Goal: Information Seeking & Learning: Learn about a topic

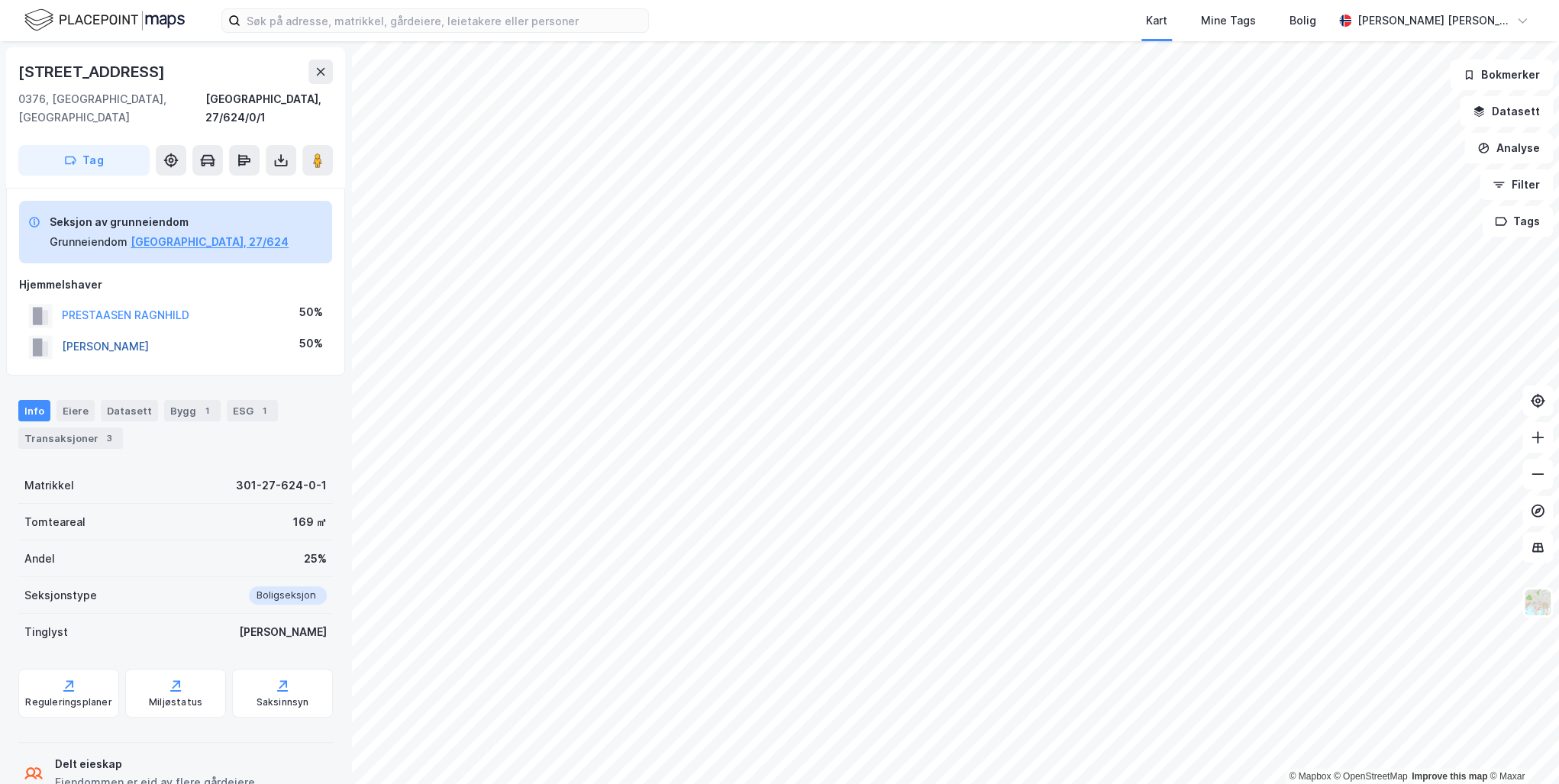
click at [0, 0] on button "ERIKSEN JOACHIM" at bounding box center [0, 0] width 0 height 0
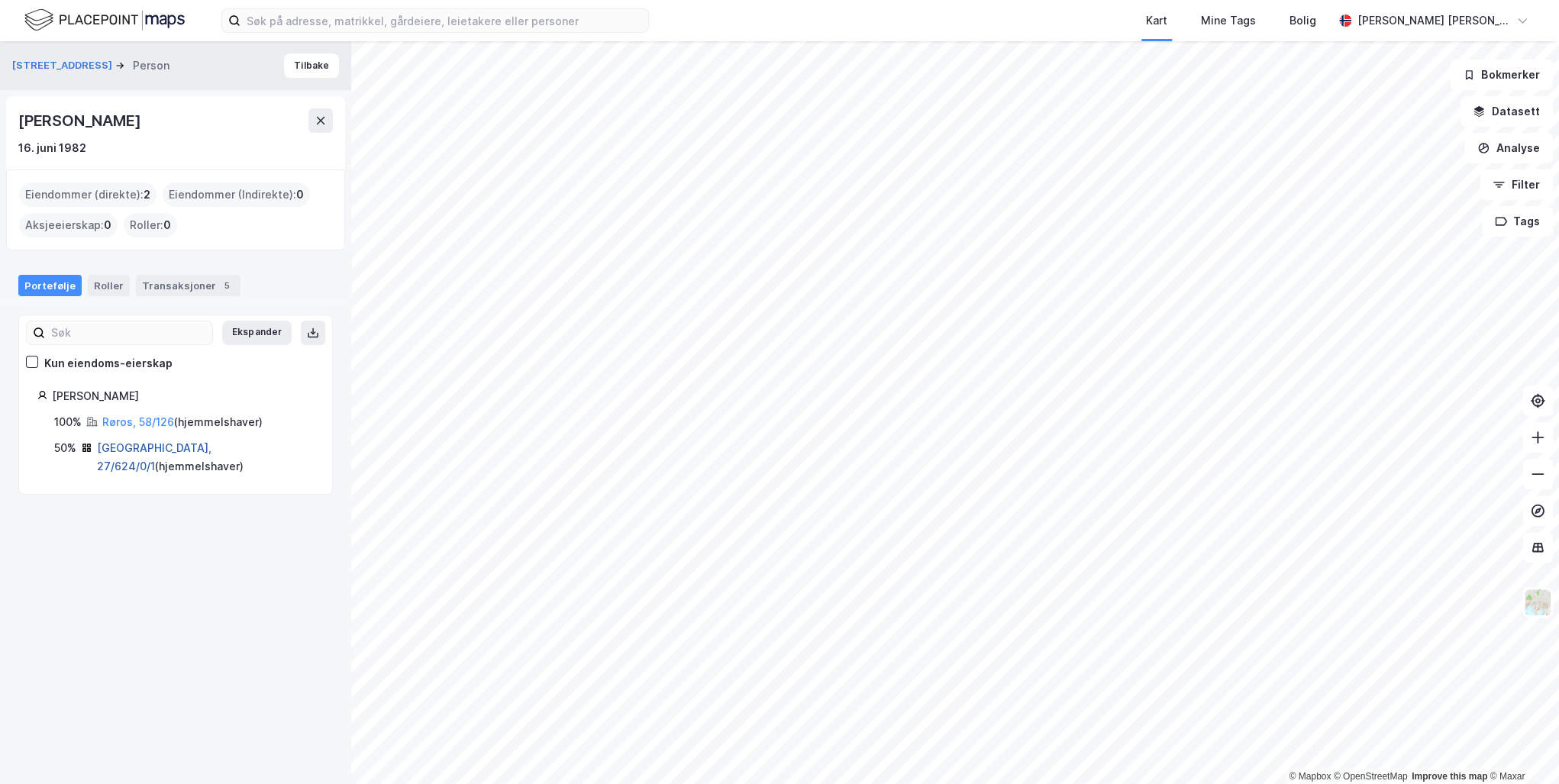
click at [153, 445] on link "Oslo, 27/624/0/1" at bounding box center [154, 457] width 114 height 31
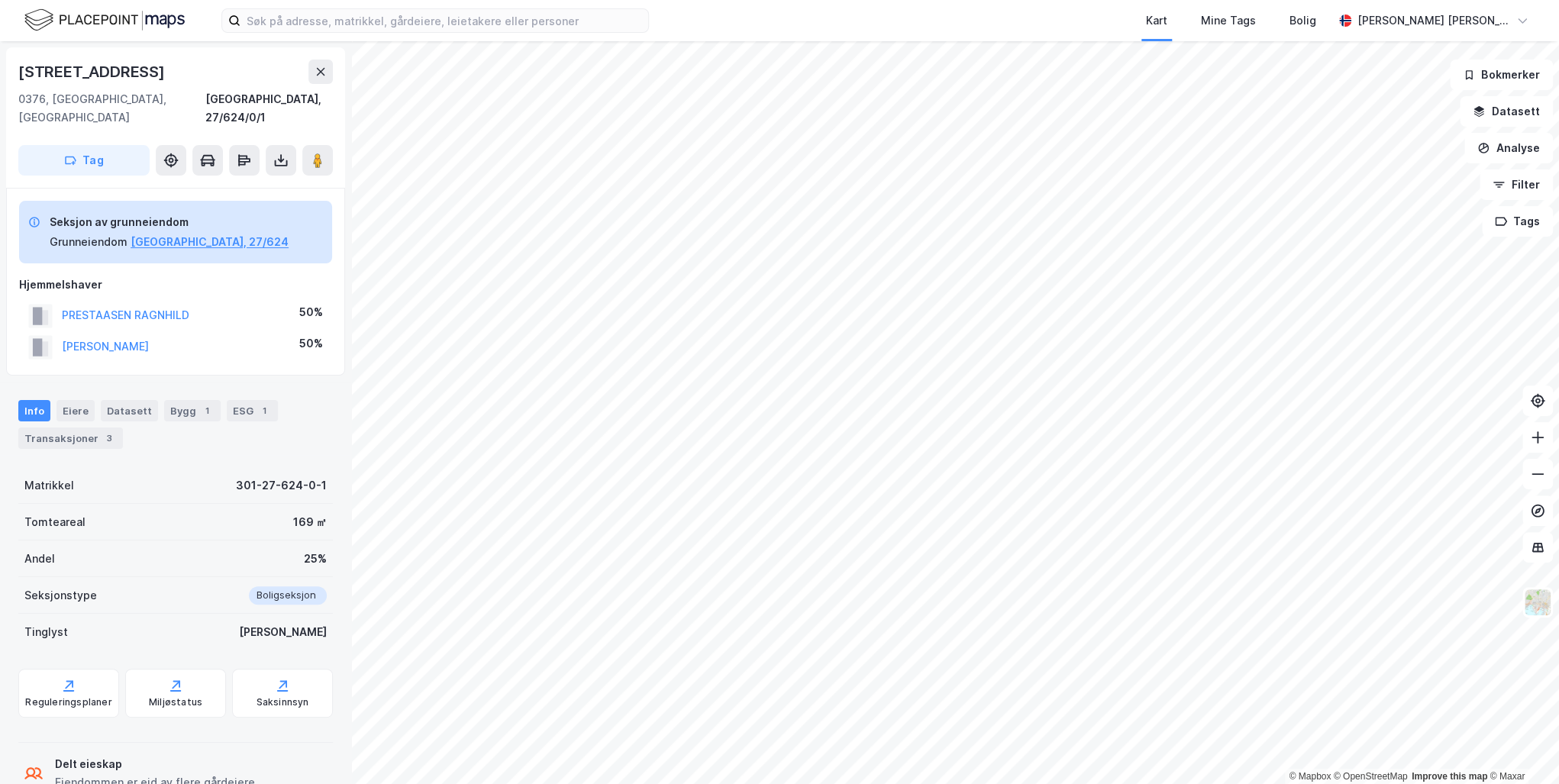
scroll to position [74, 0]
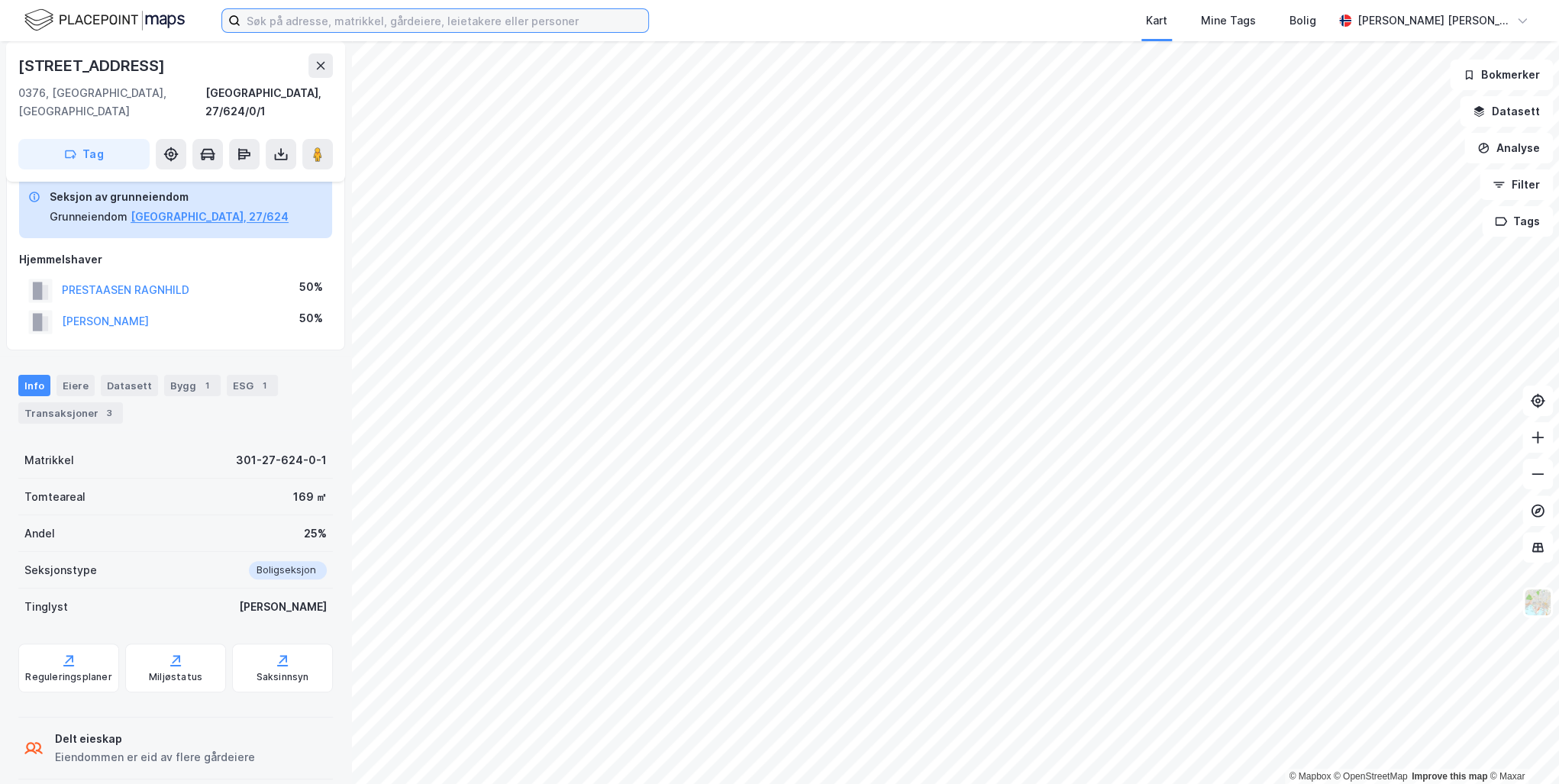
click at [361, 21] on input at bounding box center [444, 21] width 408 height 23
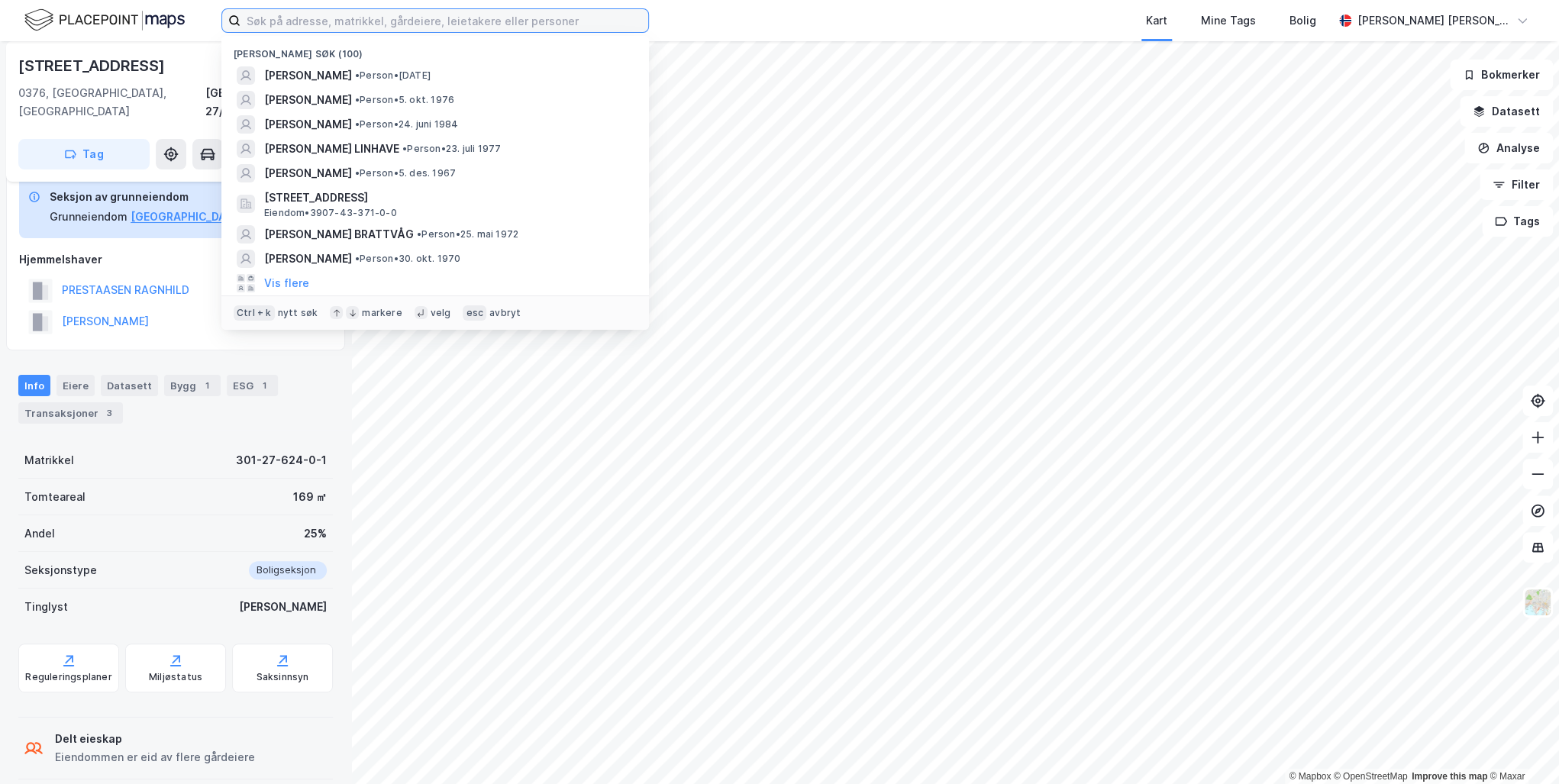
paste input "Marianne Røsberg Wefling Amundsen"
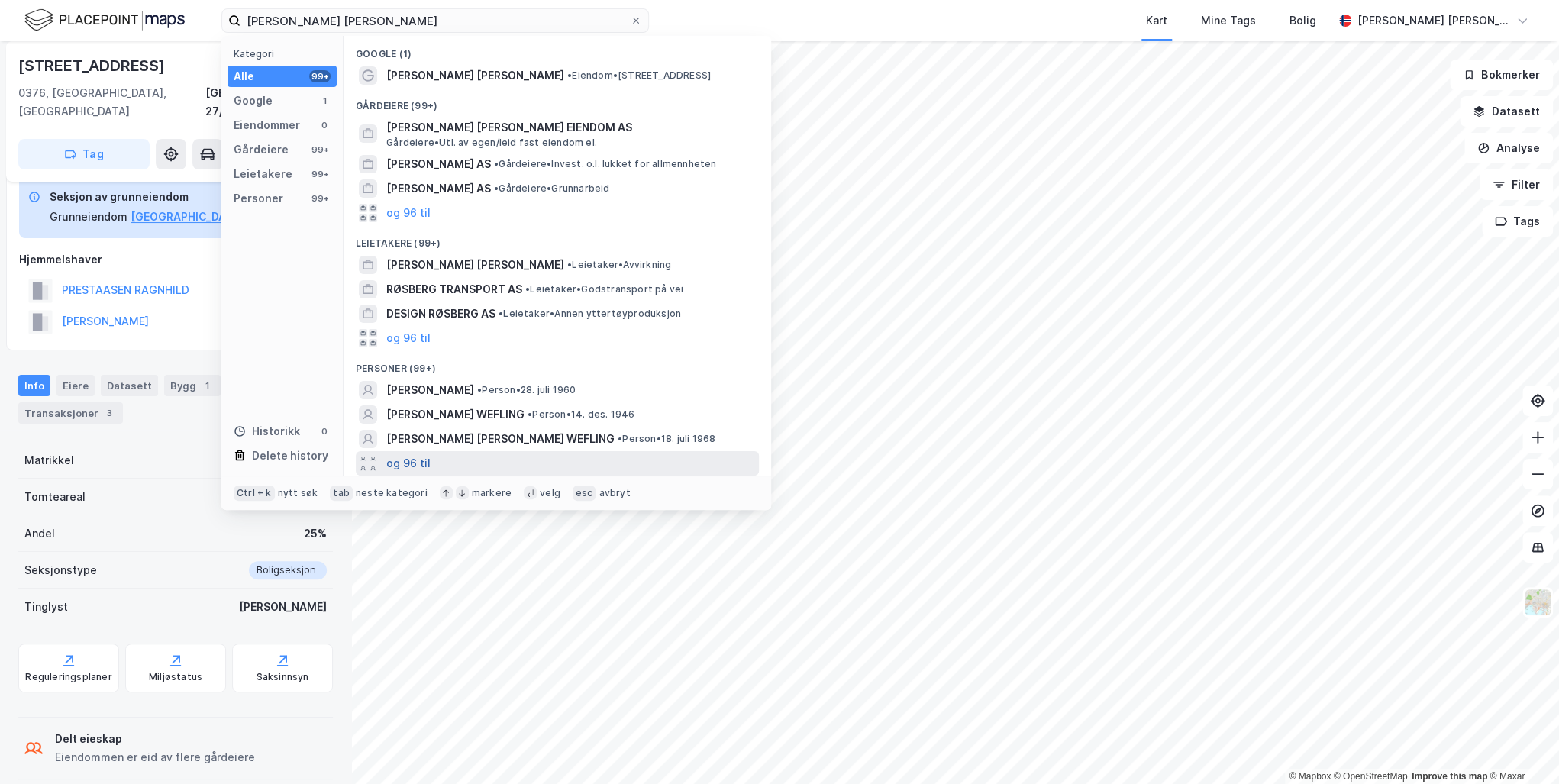
click at [421, 464] on button "og 96 til" at bounding box center [408, 463] width 44 height 18
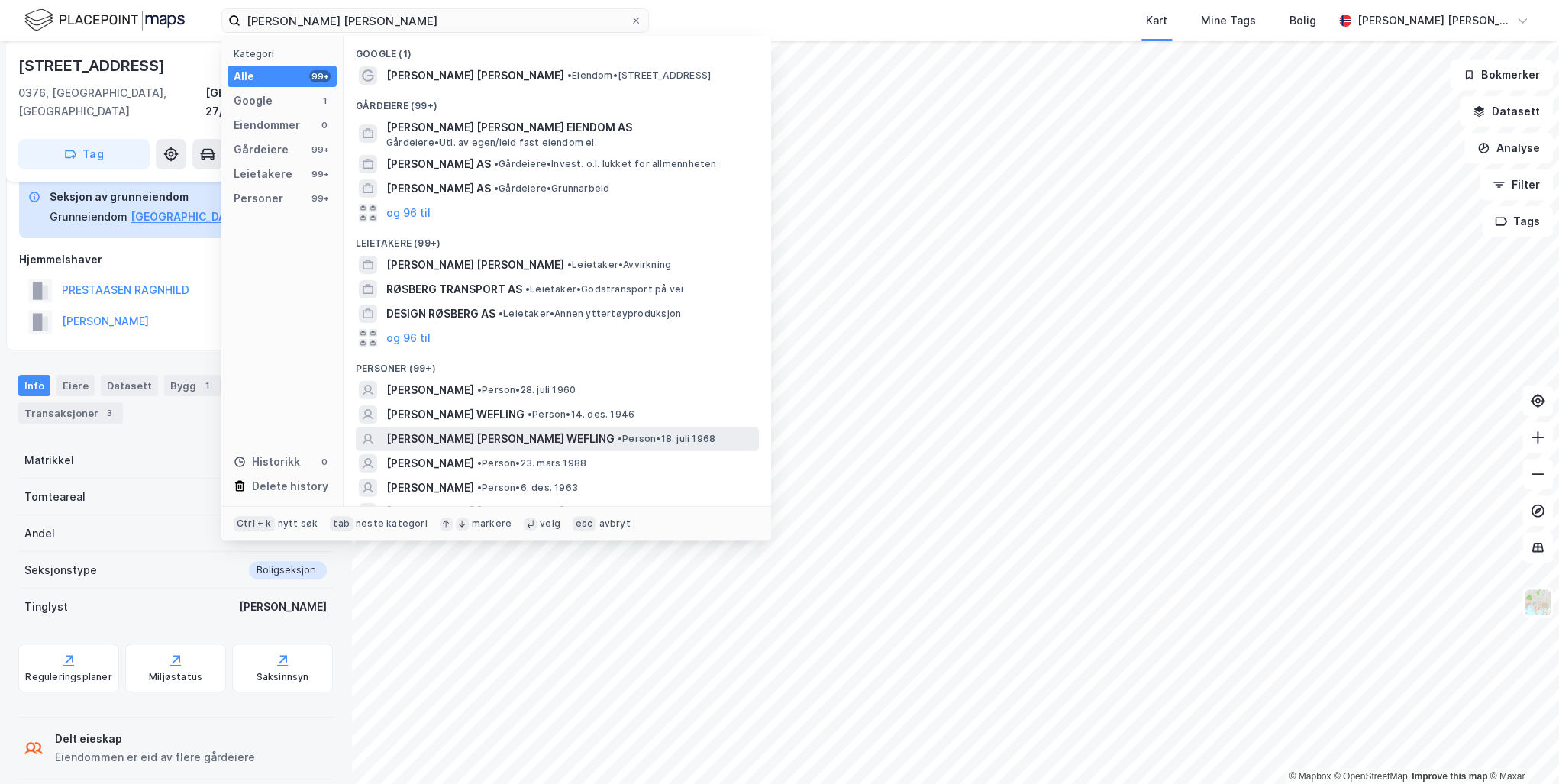
scroll to position [122, 0]
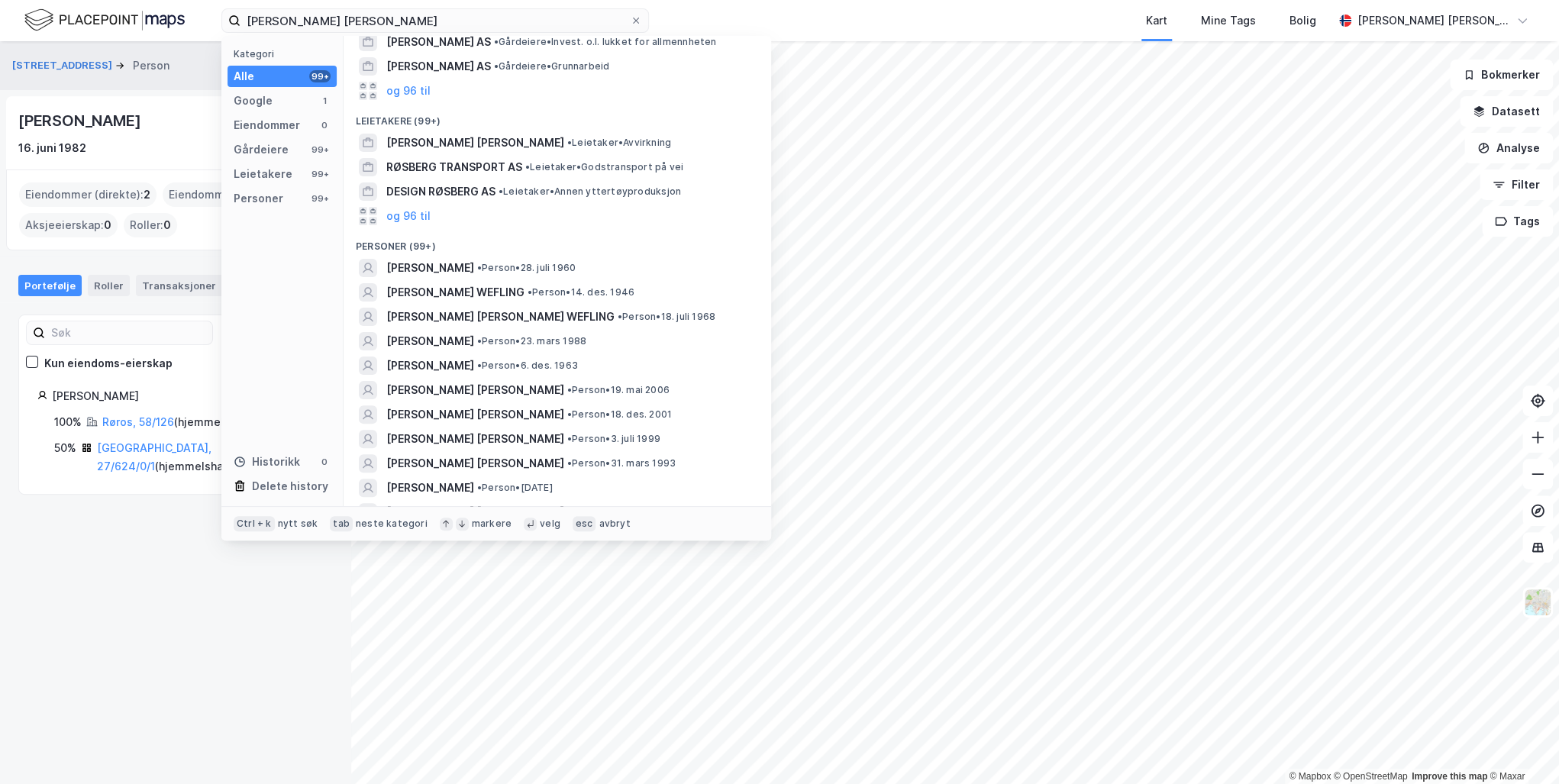
click at [212, 656] on div "Holmenkollveien 33f Person Tilbake Joachim Eriksen 16. juni 1982 Eiendommer (di…" at bounding box center [176, 413] width 351 height 743
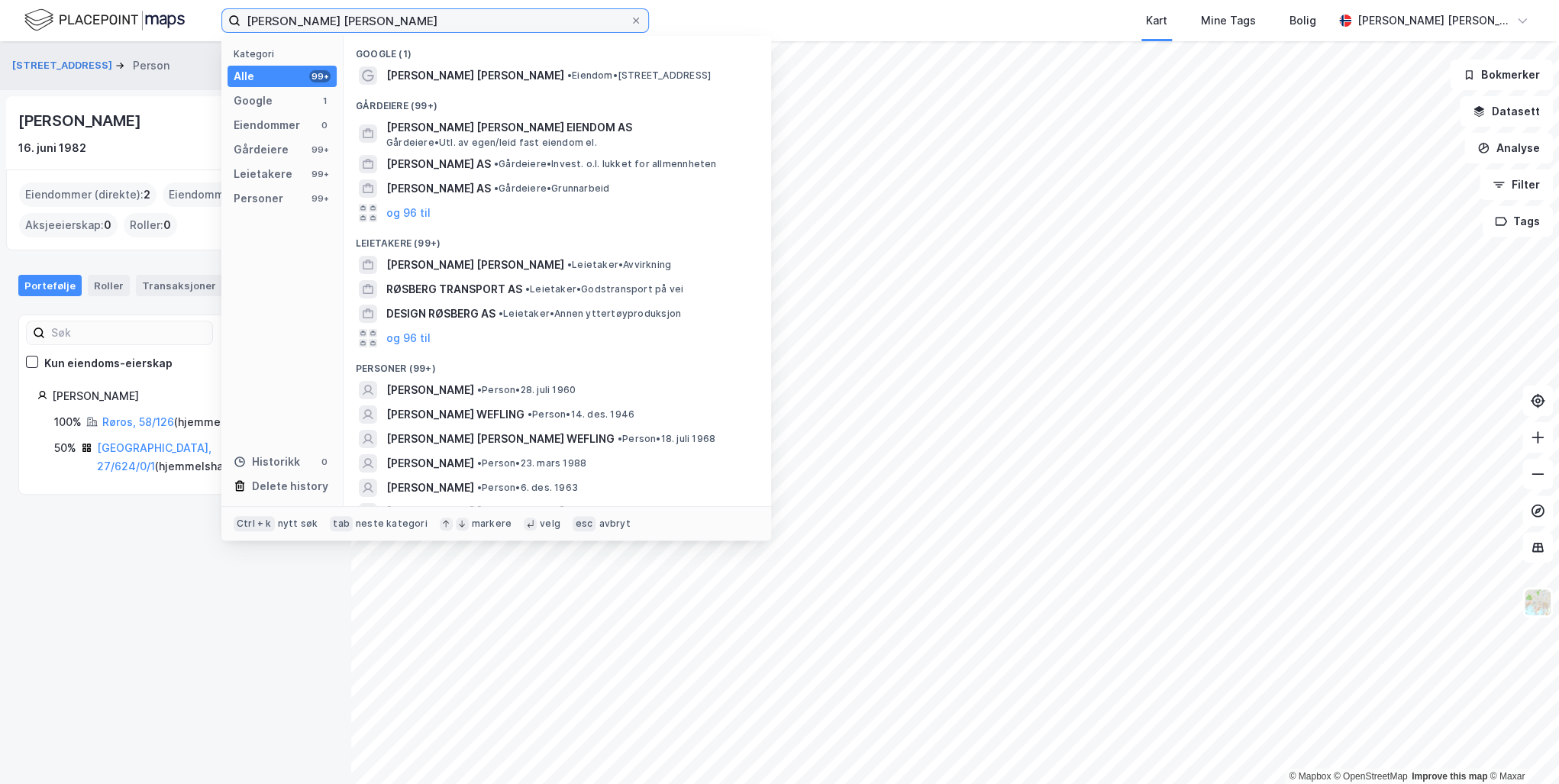
drag, startPoint x: 506, startPoint y: 18, endPoint x: 148, endPoint y: 15, distance: 358.0
click at [148, 15] on div "Marianne Røsberg Wefling Amundsen Kategori Alle 99+ Google 1 Eiendommer 0 Gårde…" at bounding box center [779, 21] width 1559 height 41
type input "marius listerud"
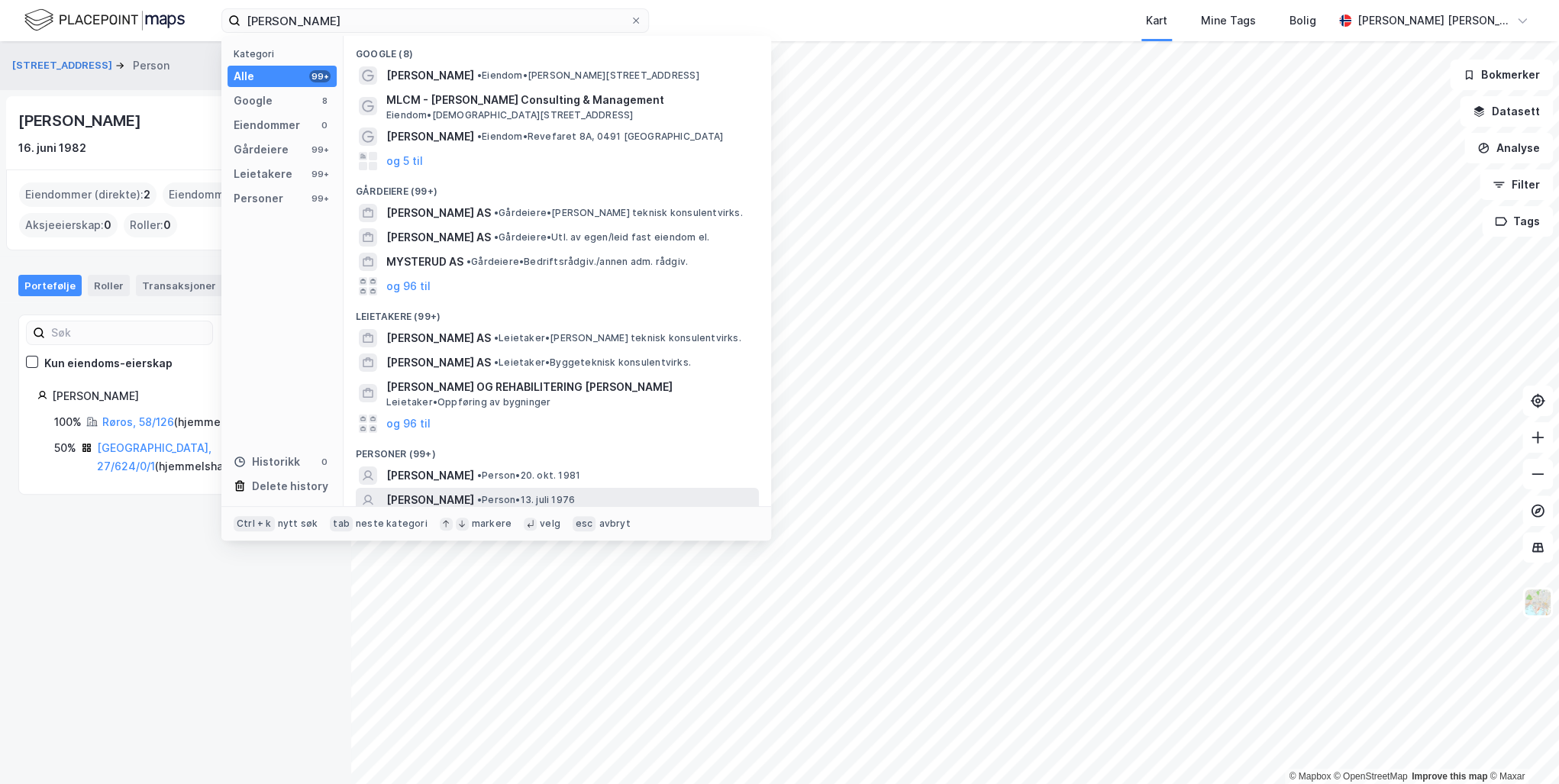
click at [474, 499] on span "[PERSON_NAME]" at bounding box center [430, 500] width 88 height 18
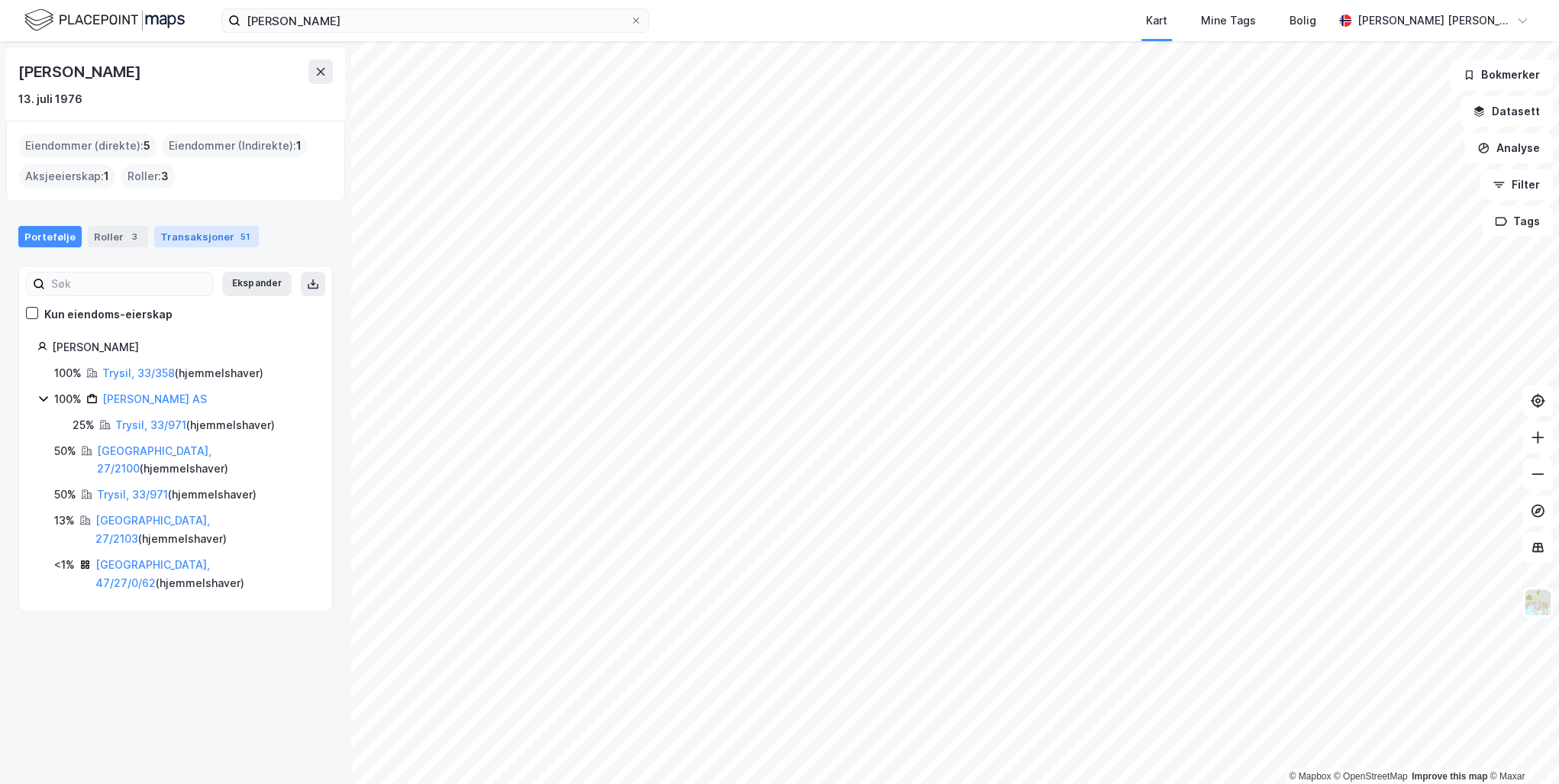
click at [201, 239] on div "Transaksjoner 51" at bounding box center [206, 237] width 104 height 22
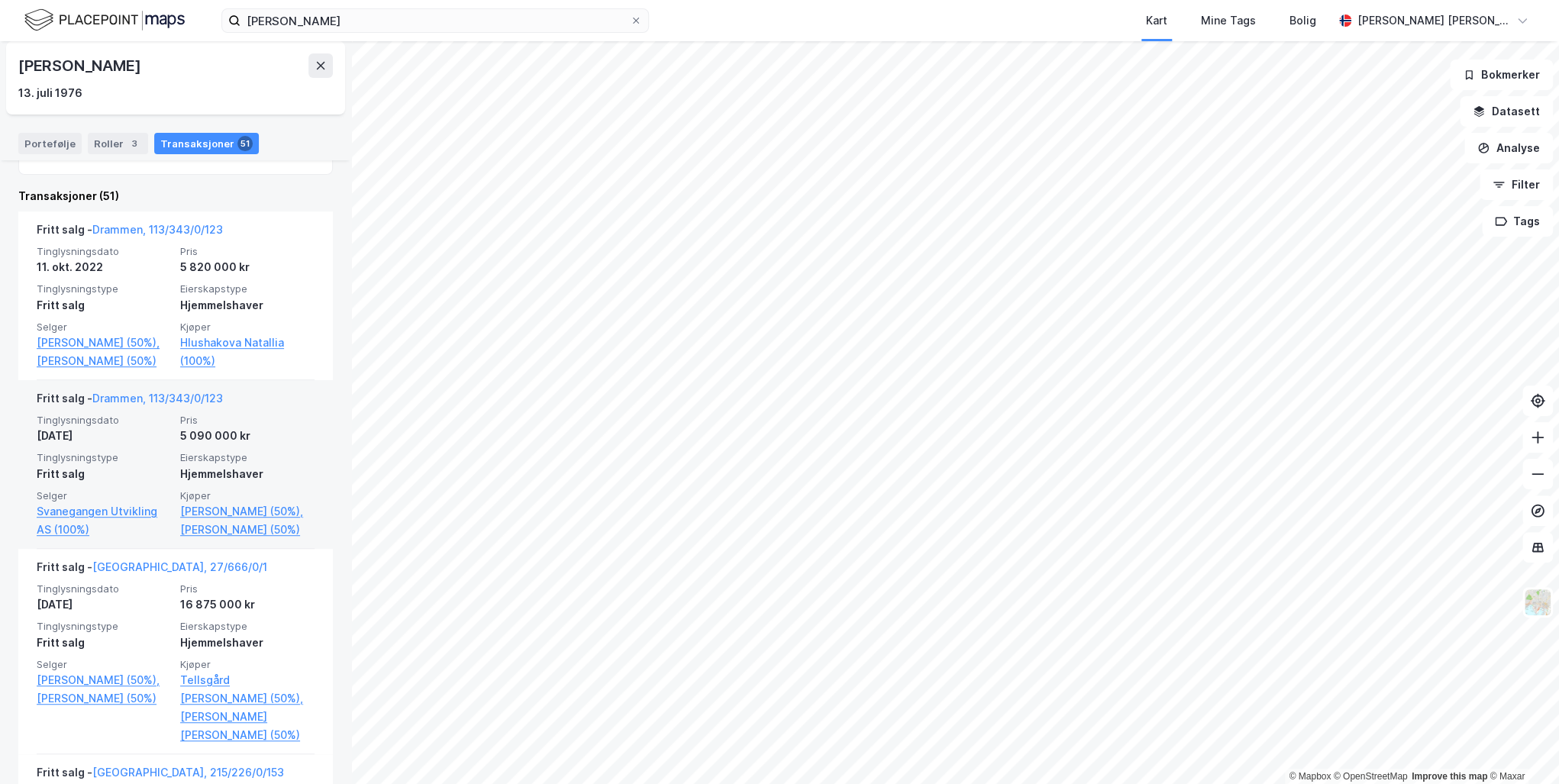
scroll to position [305, 0]
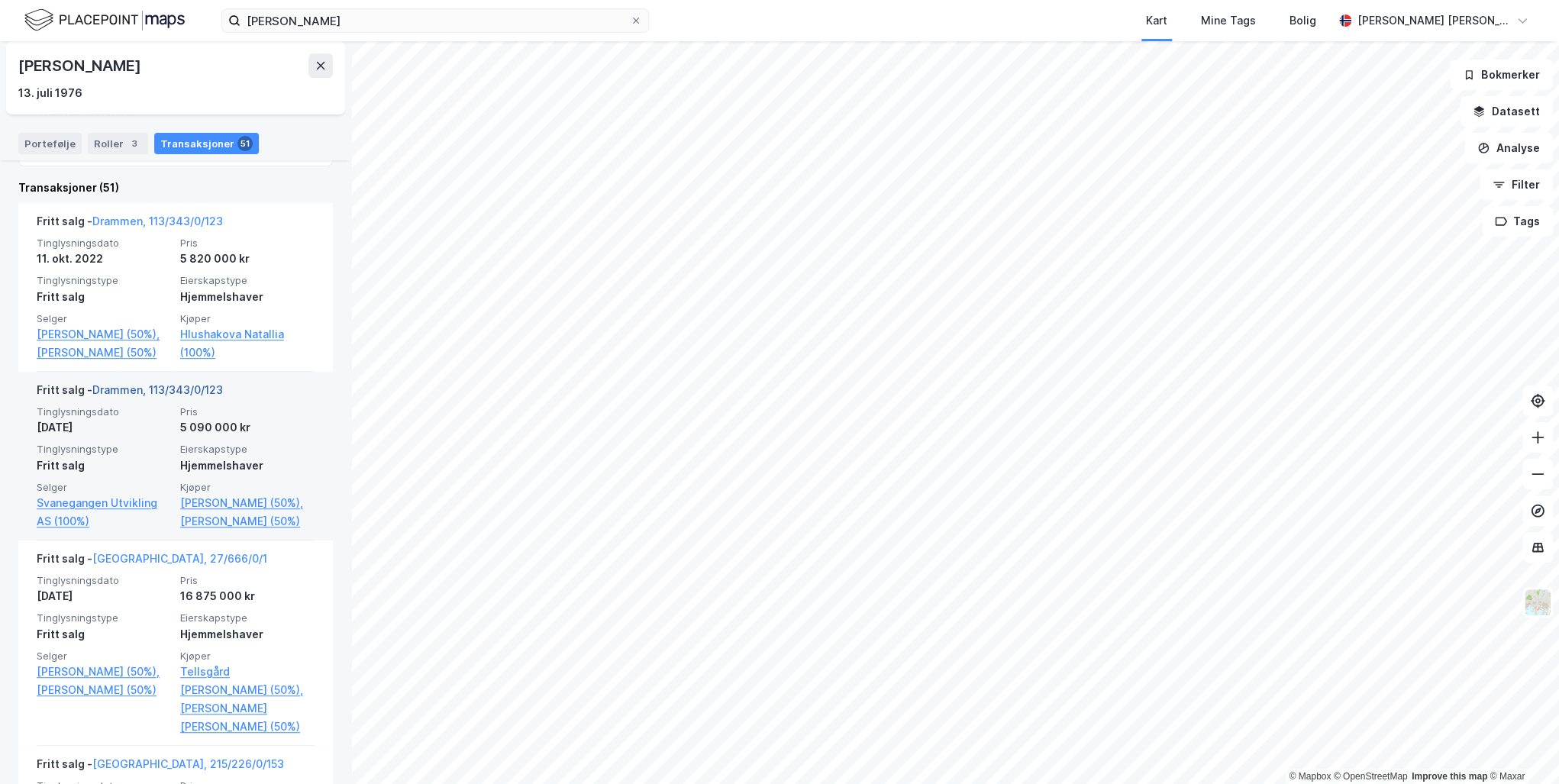
click at [162, 390] on link "Drammen, 113/343/0/123" at bounding box center [157, 390] width 131 height 13
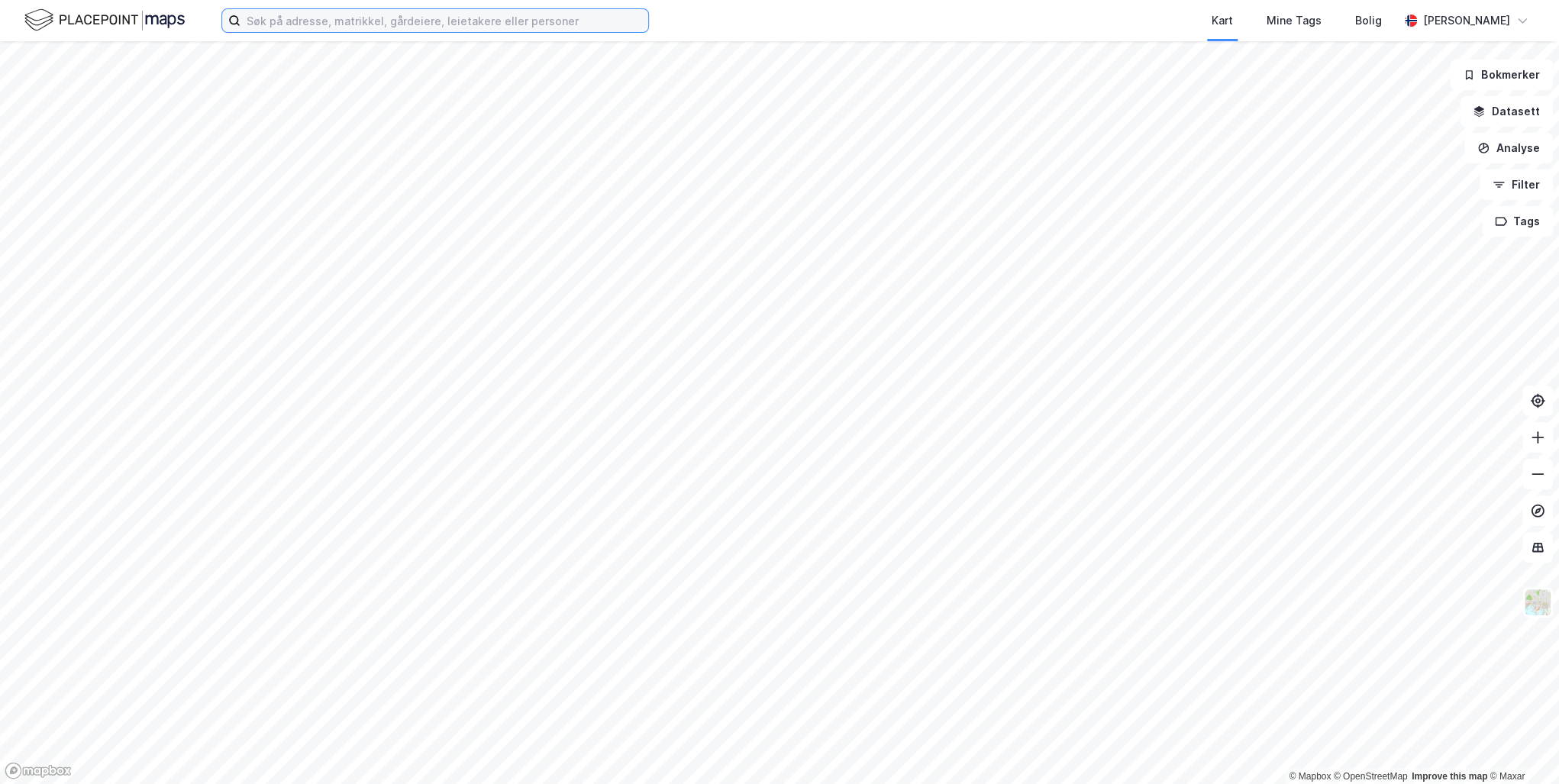
click at [290, 22] on input at bounding box center [444, 21] width 408 height 23
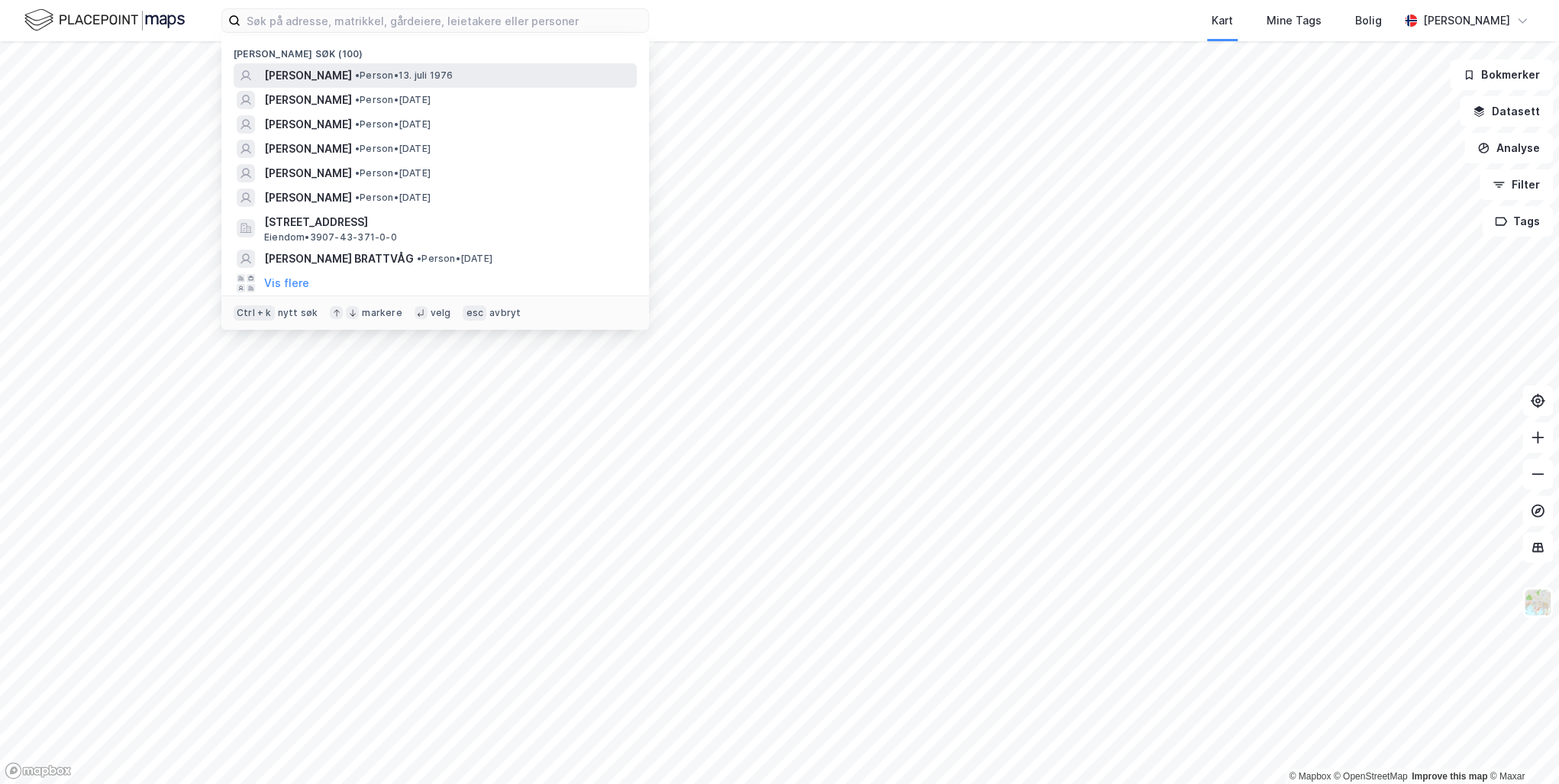
click at [317, 75] on span "[PERSON_NAME]" at bounding box center [308, 75] width 88 height 18
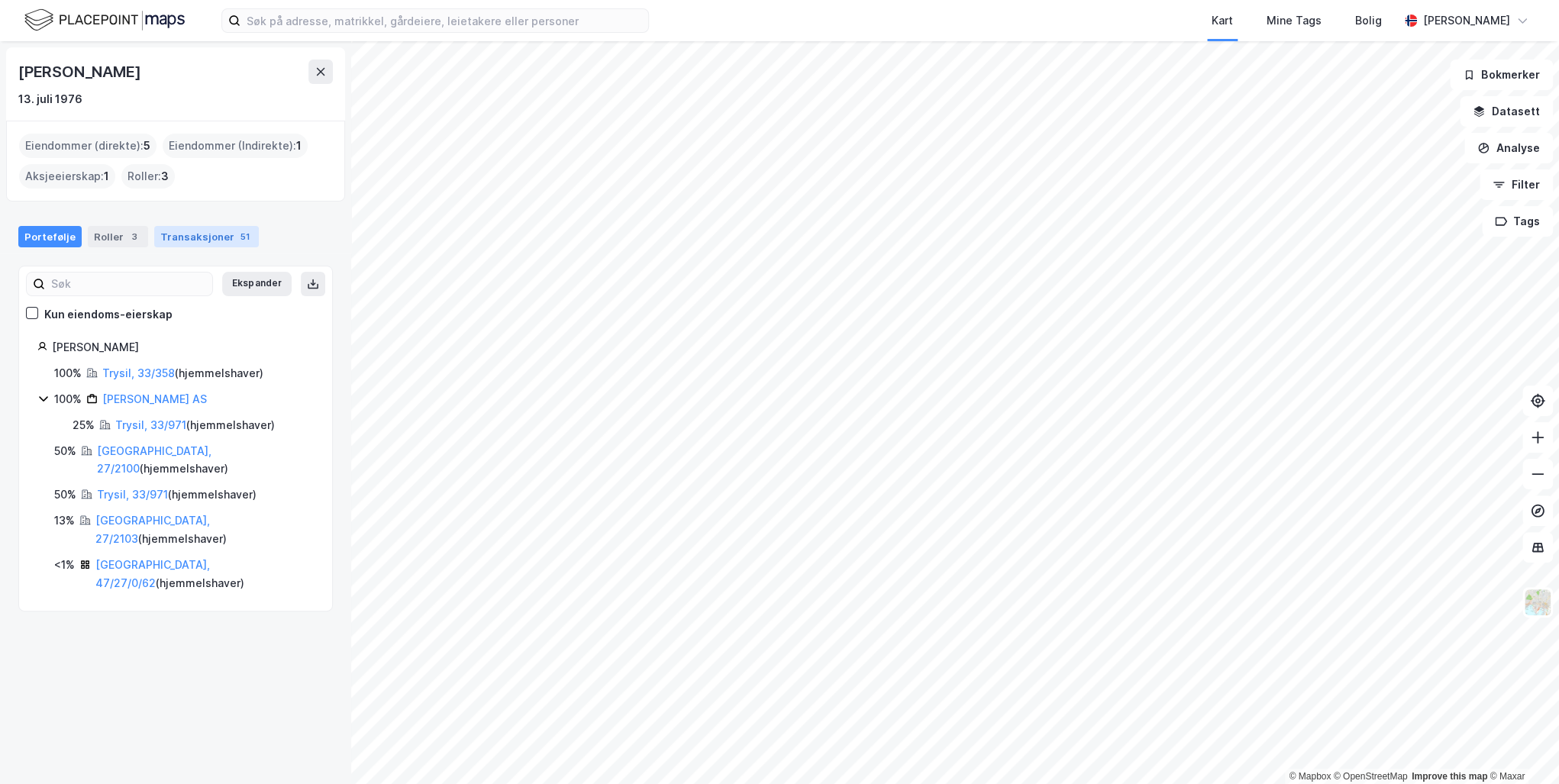
click at [208, 229] on div "Transaksjoner 51" at bounding box center [206, 237] width 104 height 22
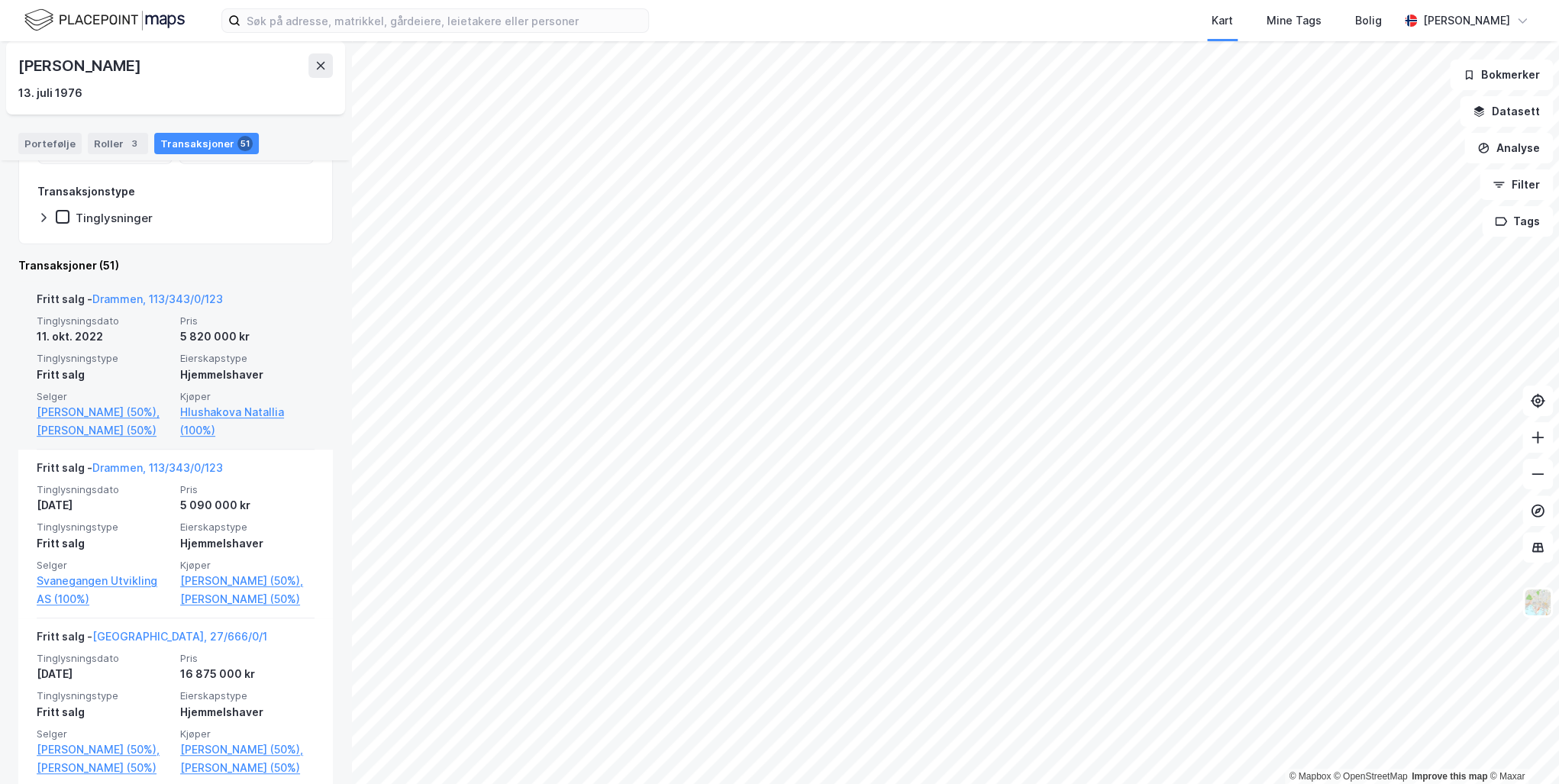
scroll to position [244, 0]
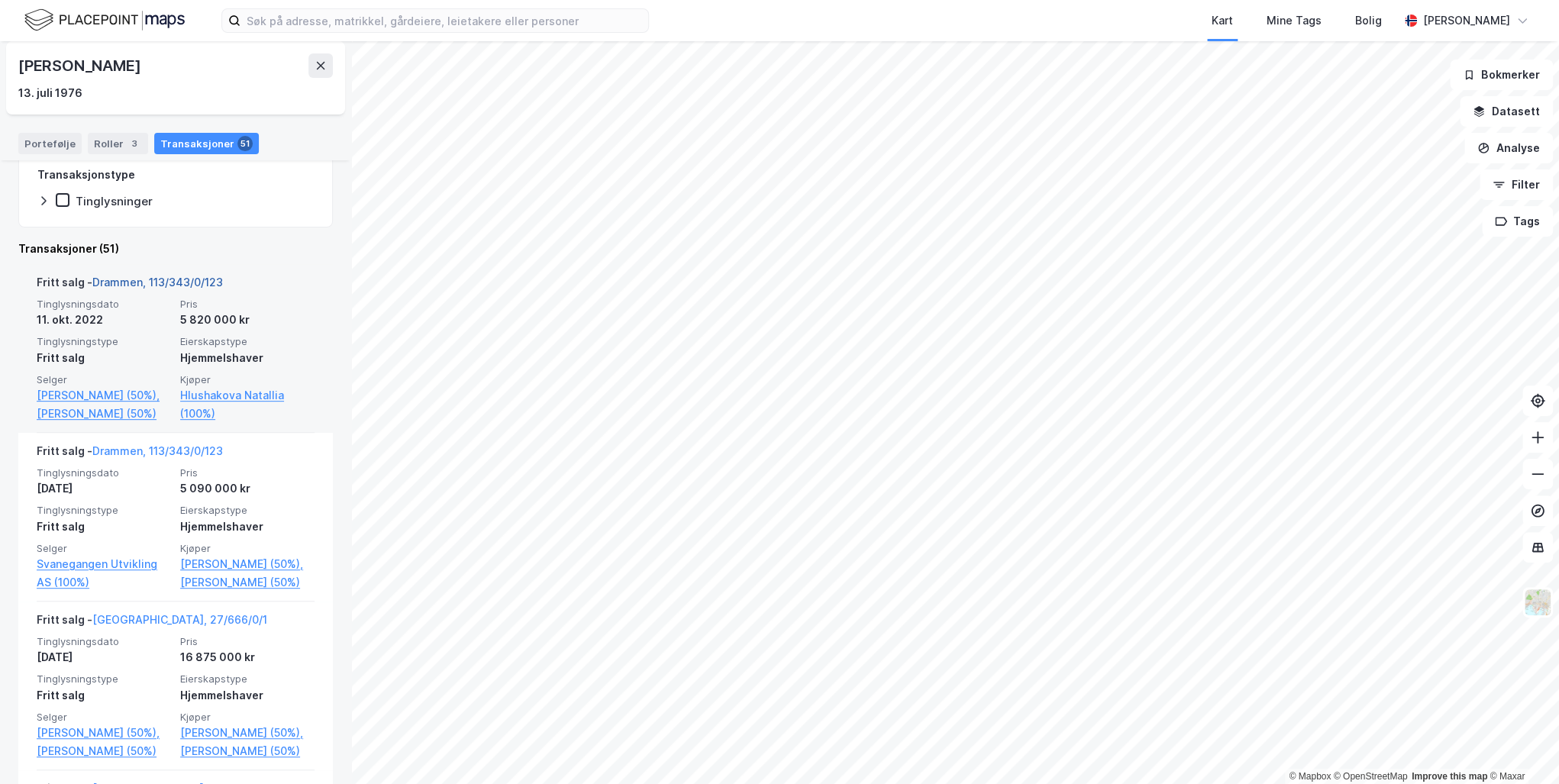
click at [151, 279] on link "Drammen, 113/343/0/123" at bounding box center [157, 283] width 131 height 13
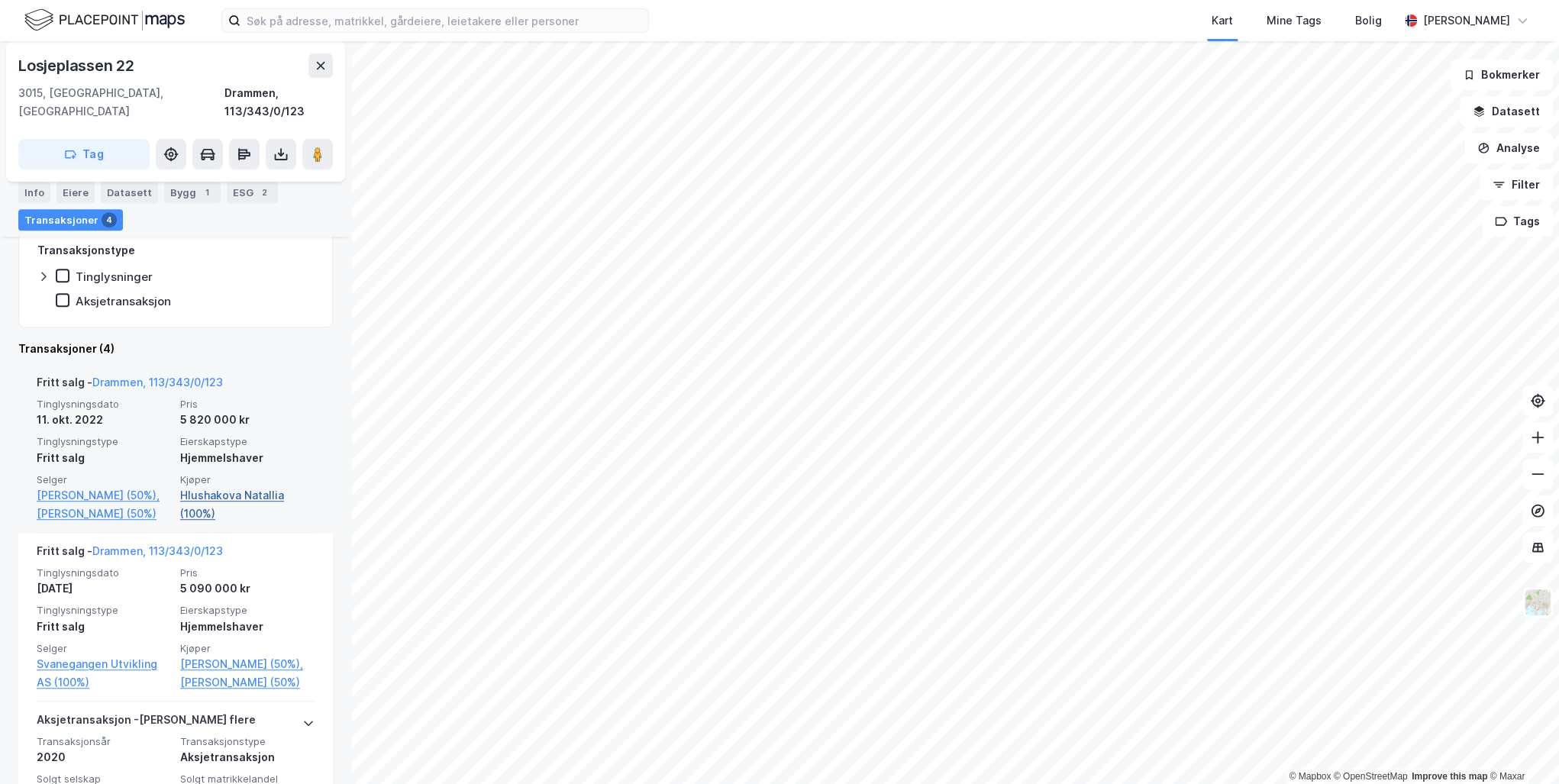
scroll to position [366, 0]
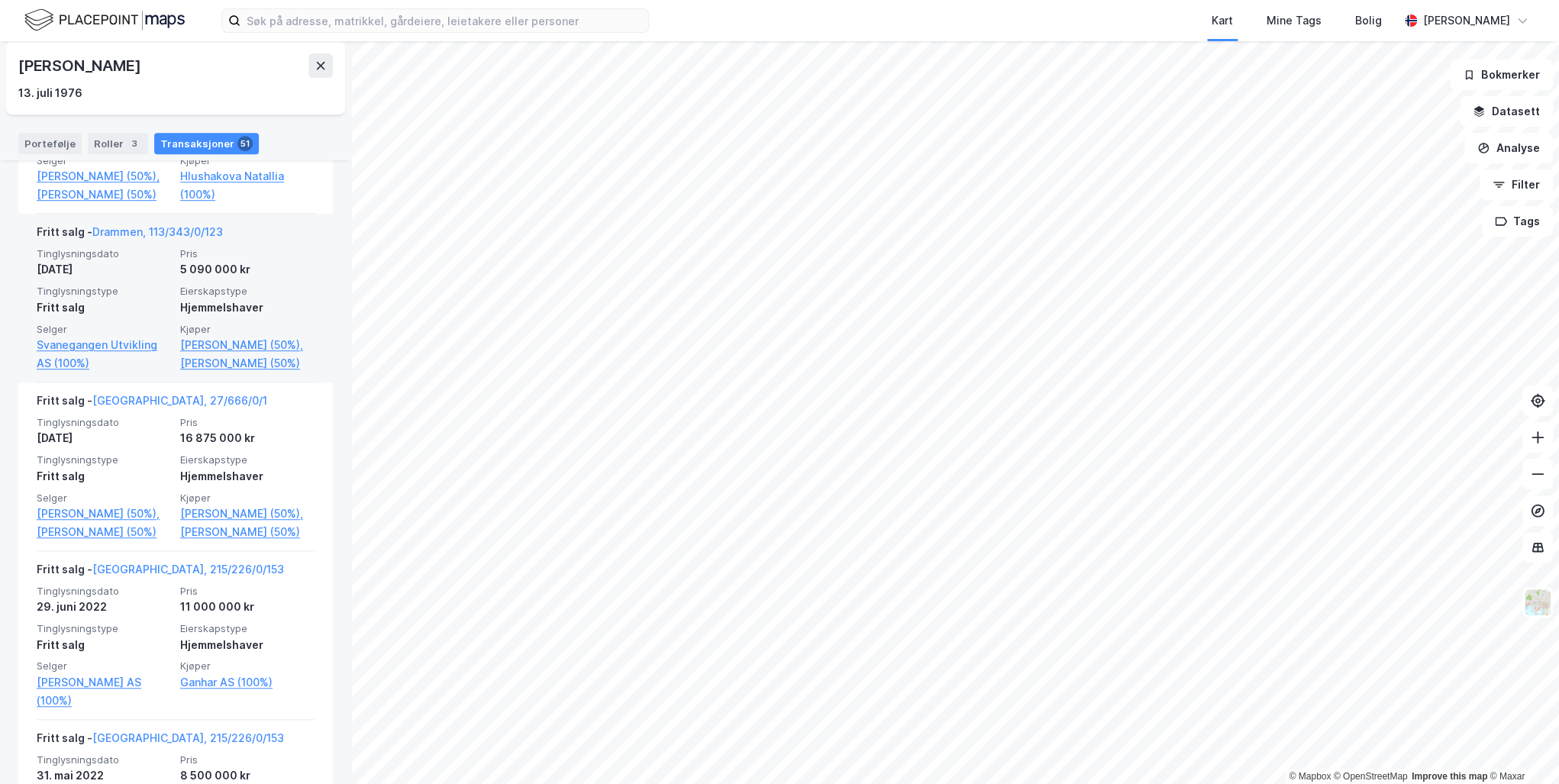
scroll to position [489, 0]
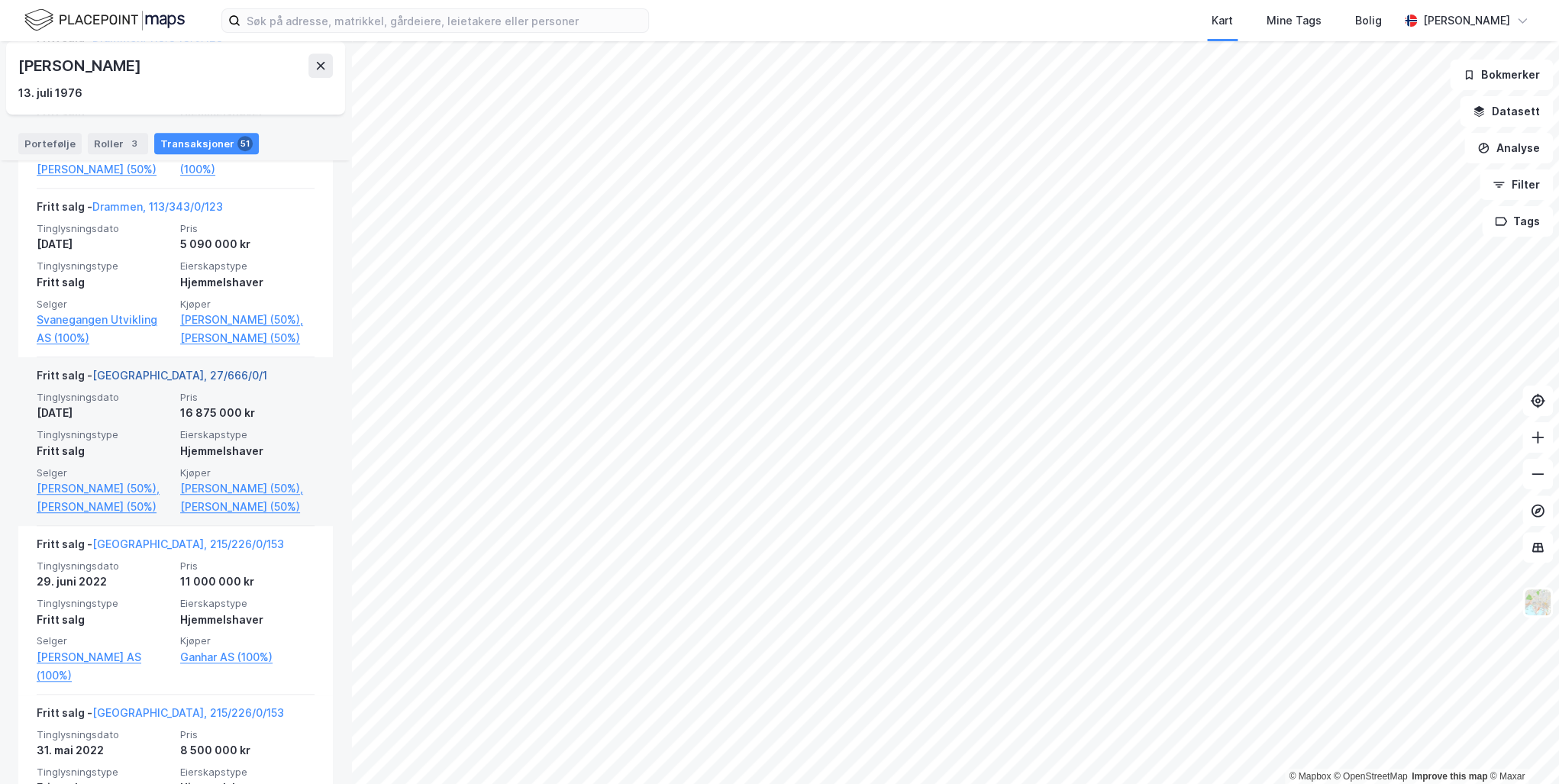
click at [146, 375] on link "[GEOGRAPHIC_DATA], 27/666/0/1" at bounding box center [179, 375] width 175 height 13
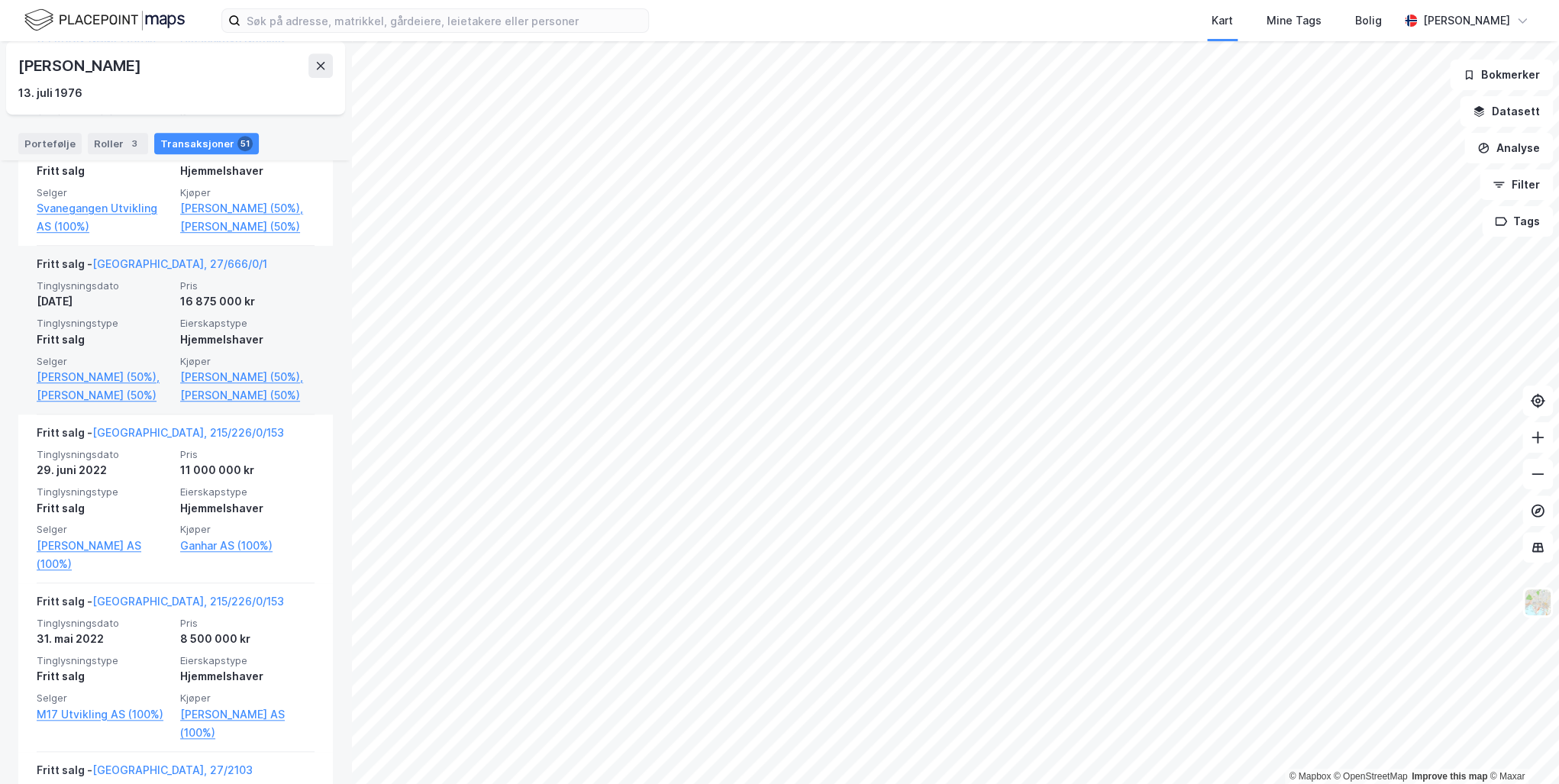
scroll to position [611, 0]
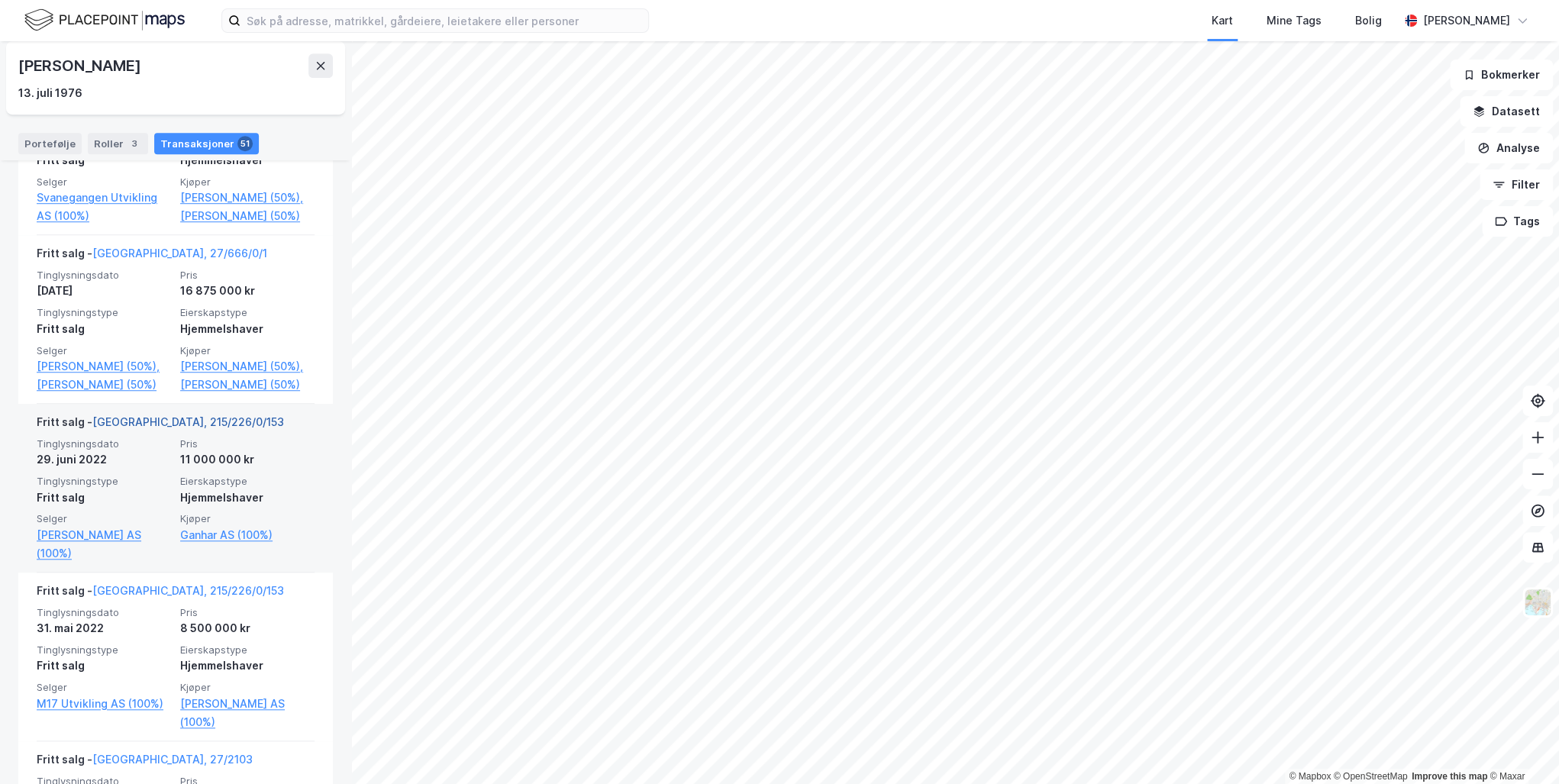
click at [143, 428] on link "[GEOGRAPHIC_DATA], 215/226/0/153" at bounding box center [187, 422] width 191 height 13
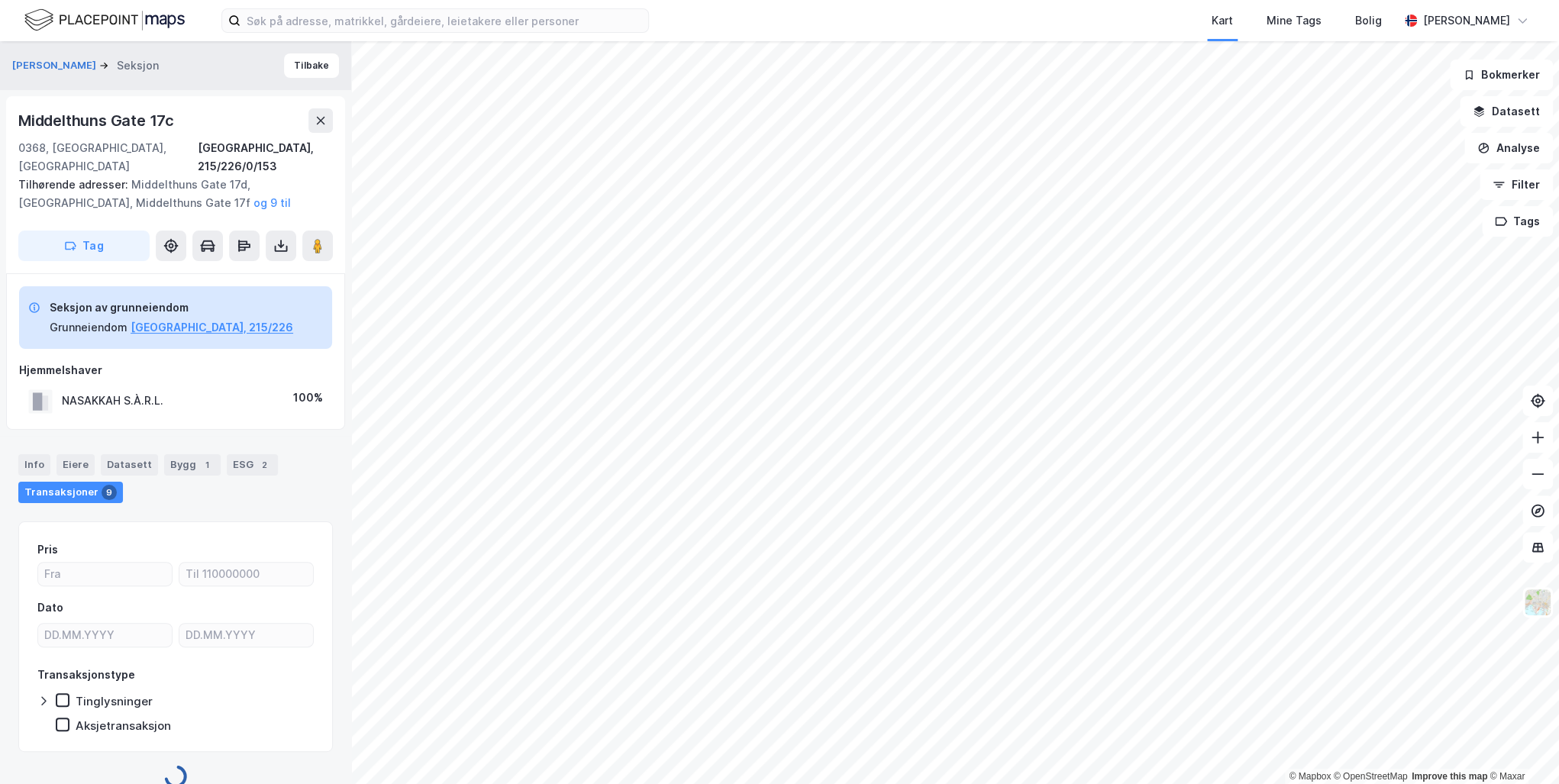
scroll to position [3, 0]
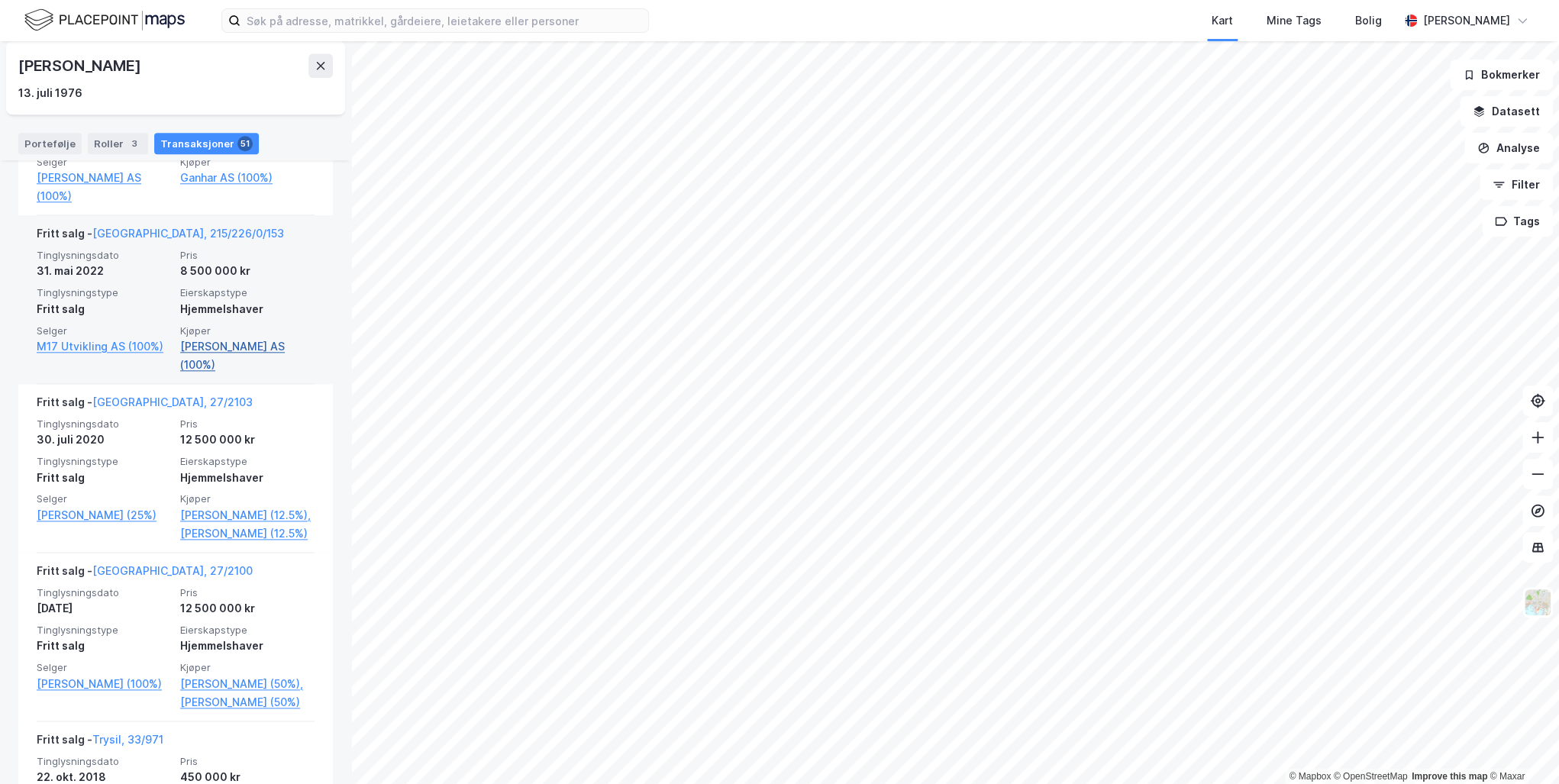
scroll to position [977, 0]
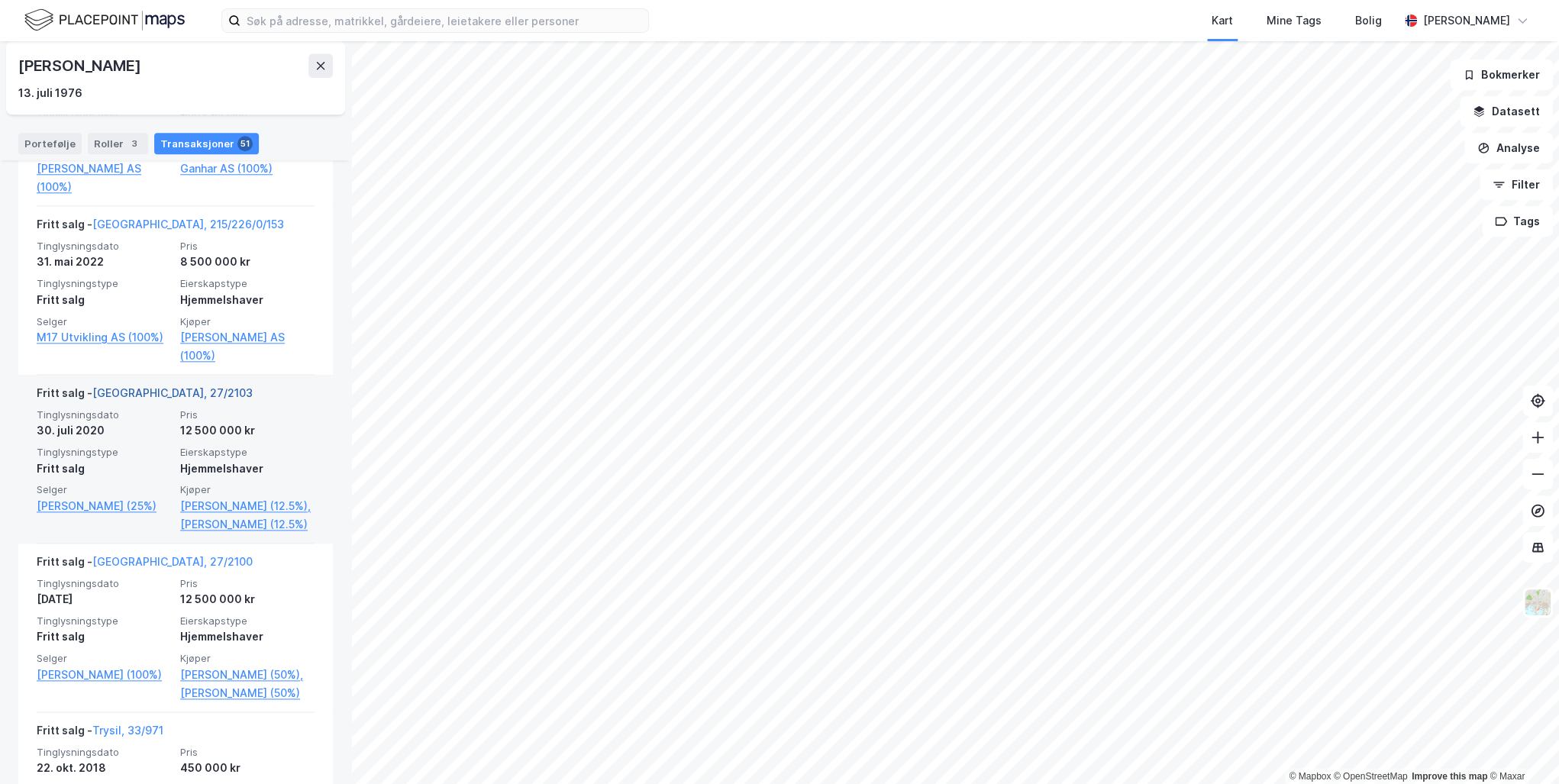
click at [123, 399] on link "[GEOGRAPHIC_DATA], 27/2103" at bounding box center [172, 393] width 160 height 13
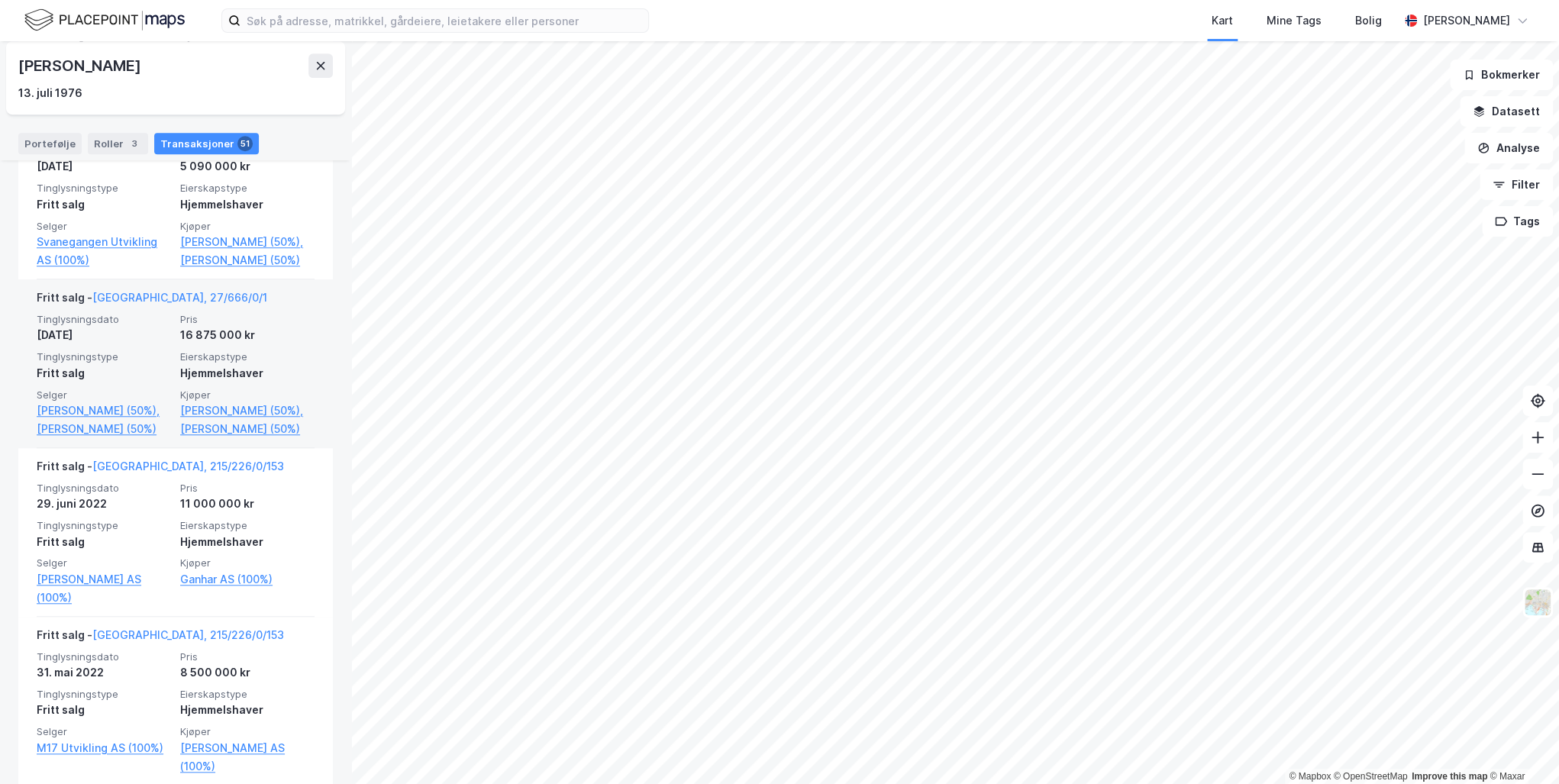
scroll to position [672, 0]
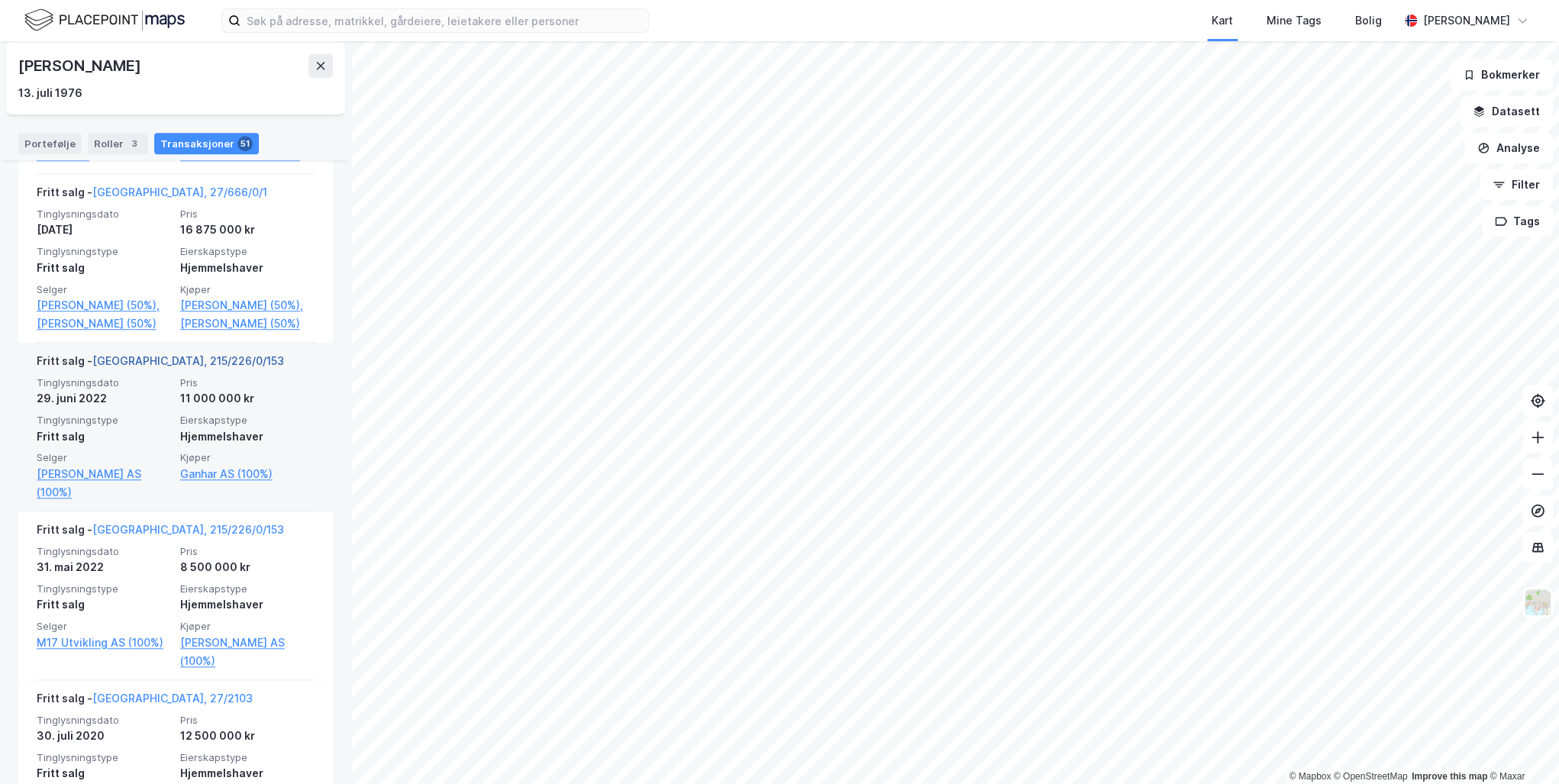
click at [146, 367] on link "[GEOGRAPHIC_DATA], 215/226/0/153" at bounding box center [187, 361] width 191 height 13
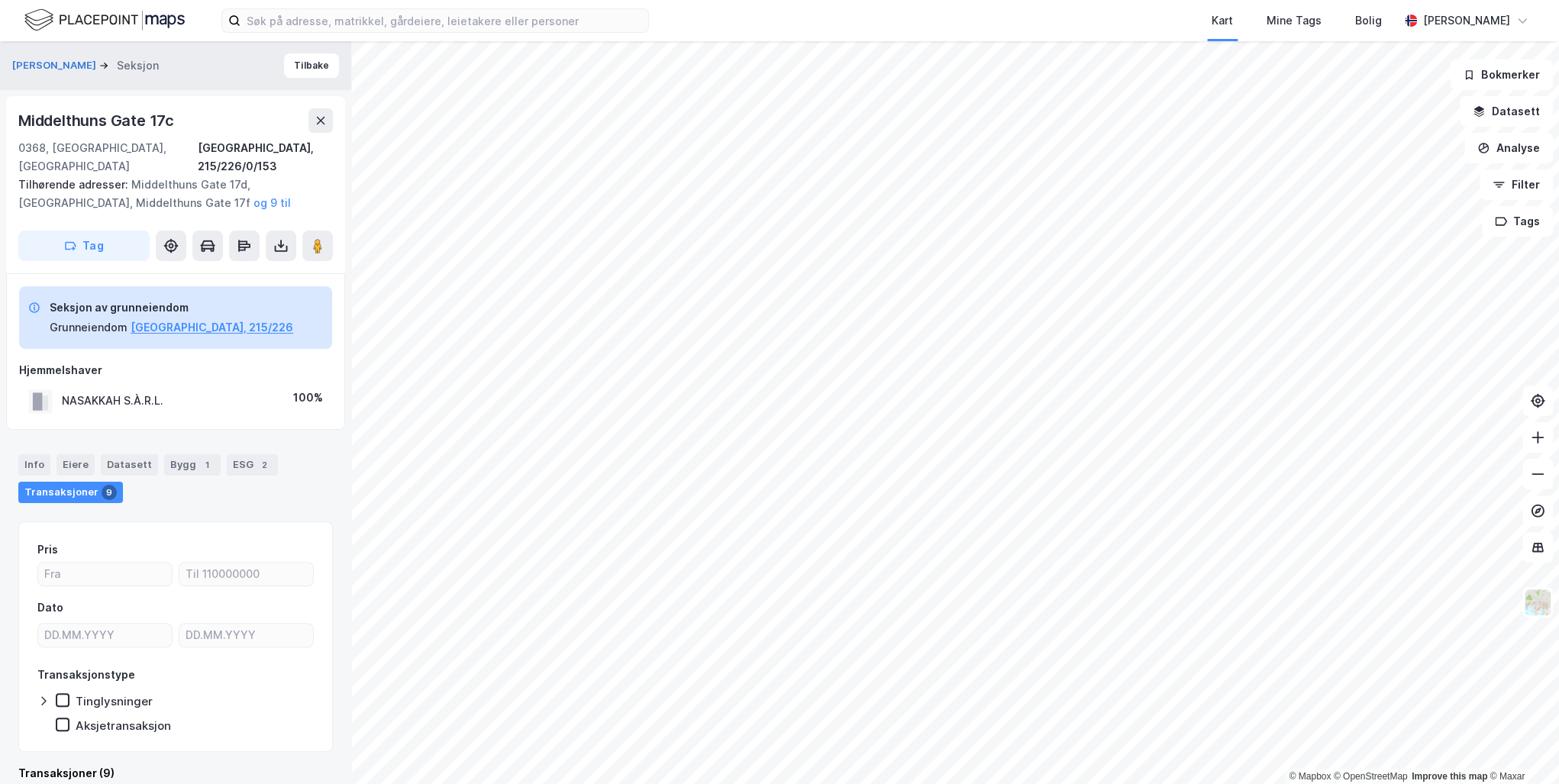
scroll to position [3, 0]
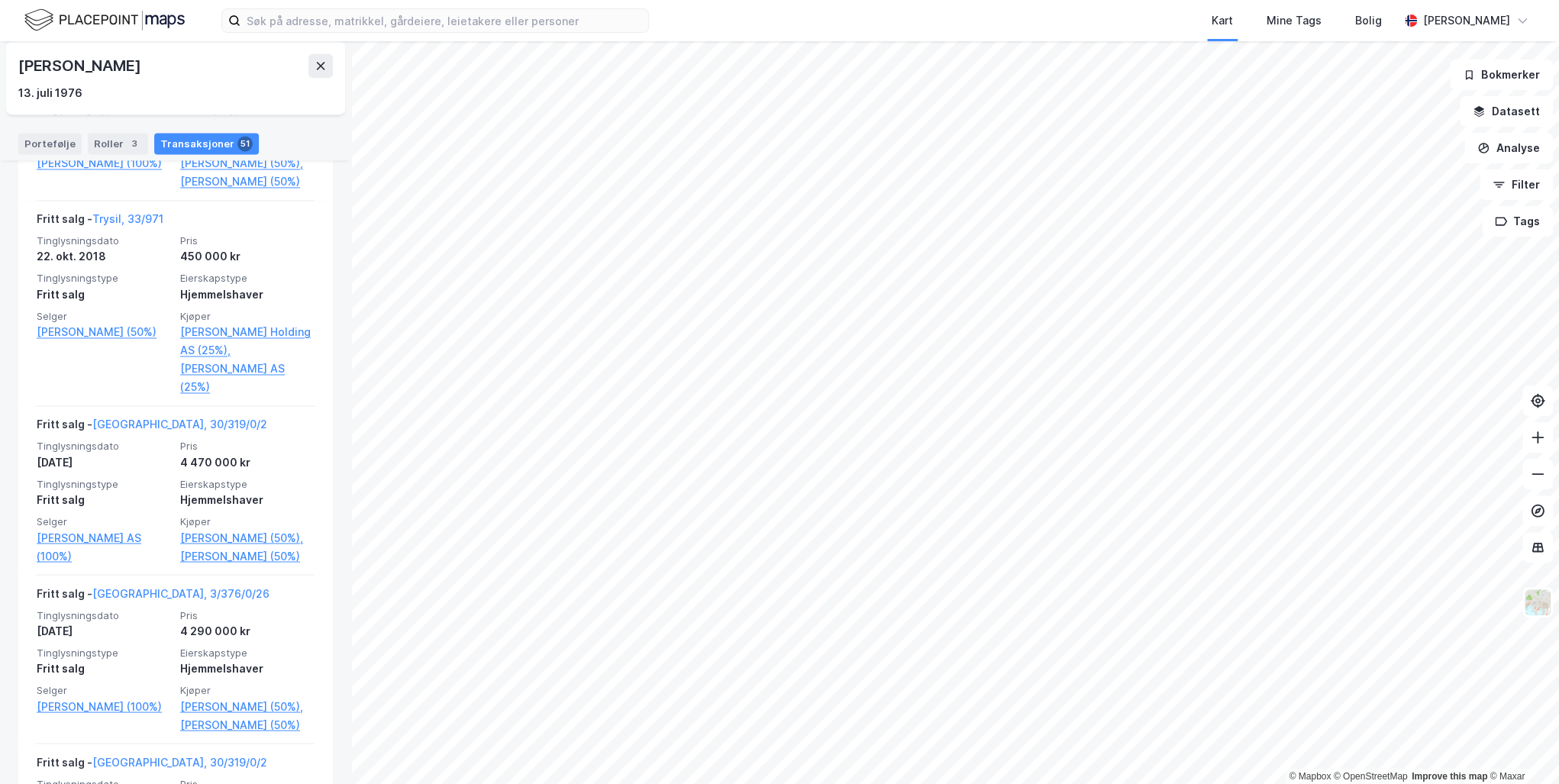
scroll to position [1527, 0]
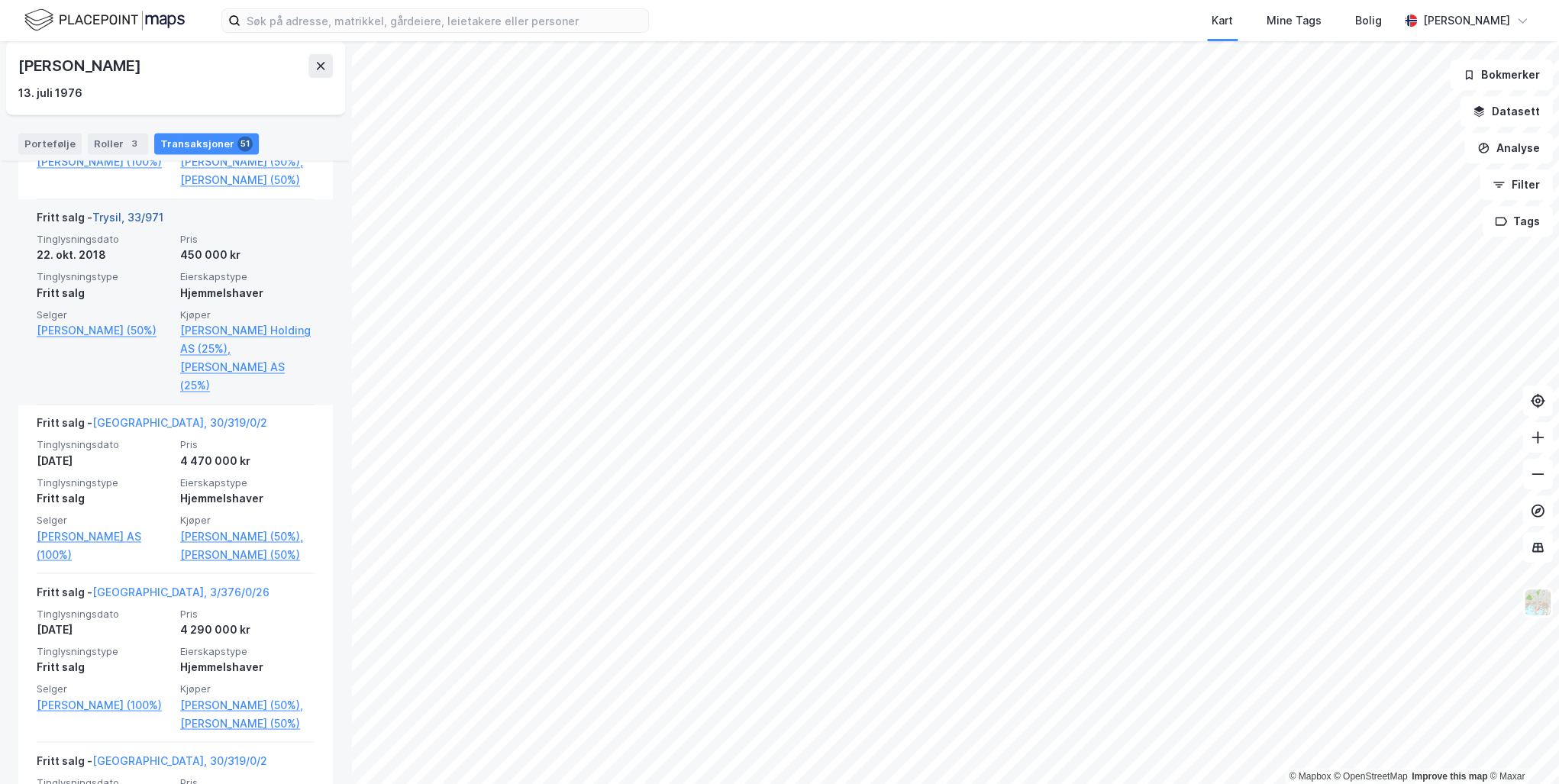
click at [122, 224] on link "Trysil, 33/971" at bounding box center [128, 217] width 71 height 13
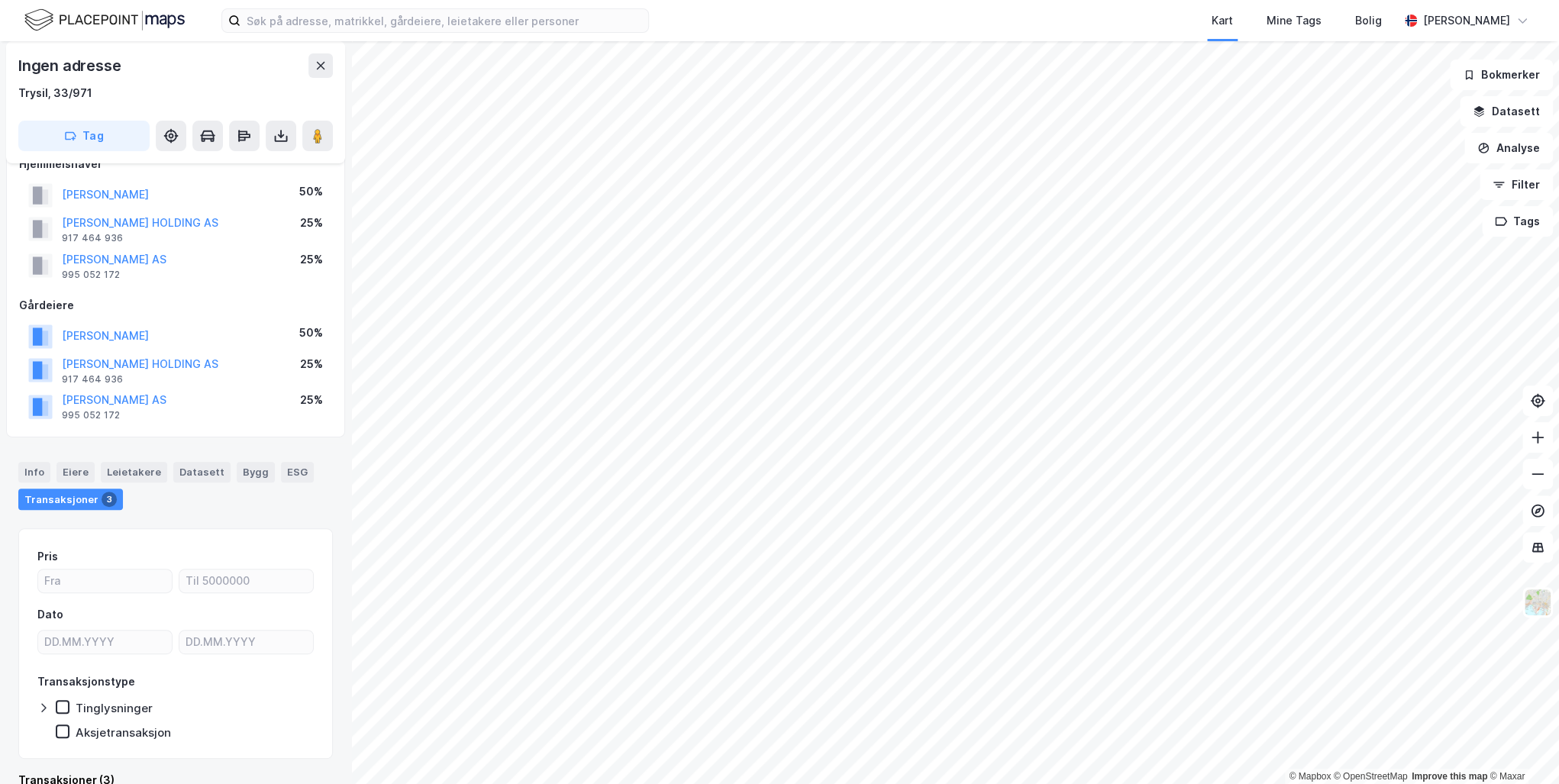
scroll to position [105, 0]
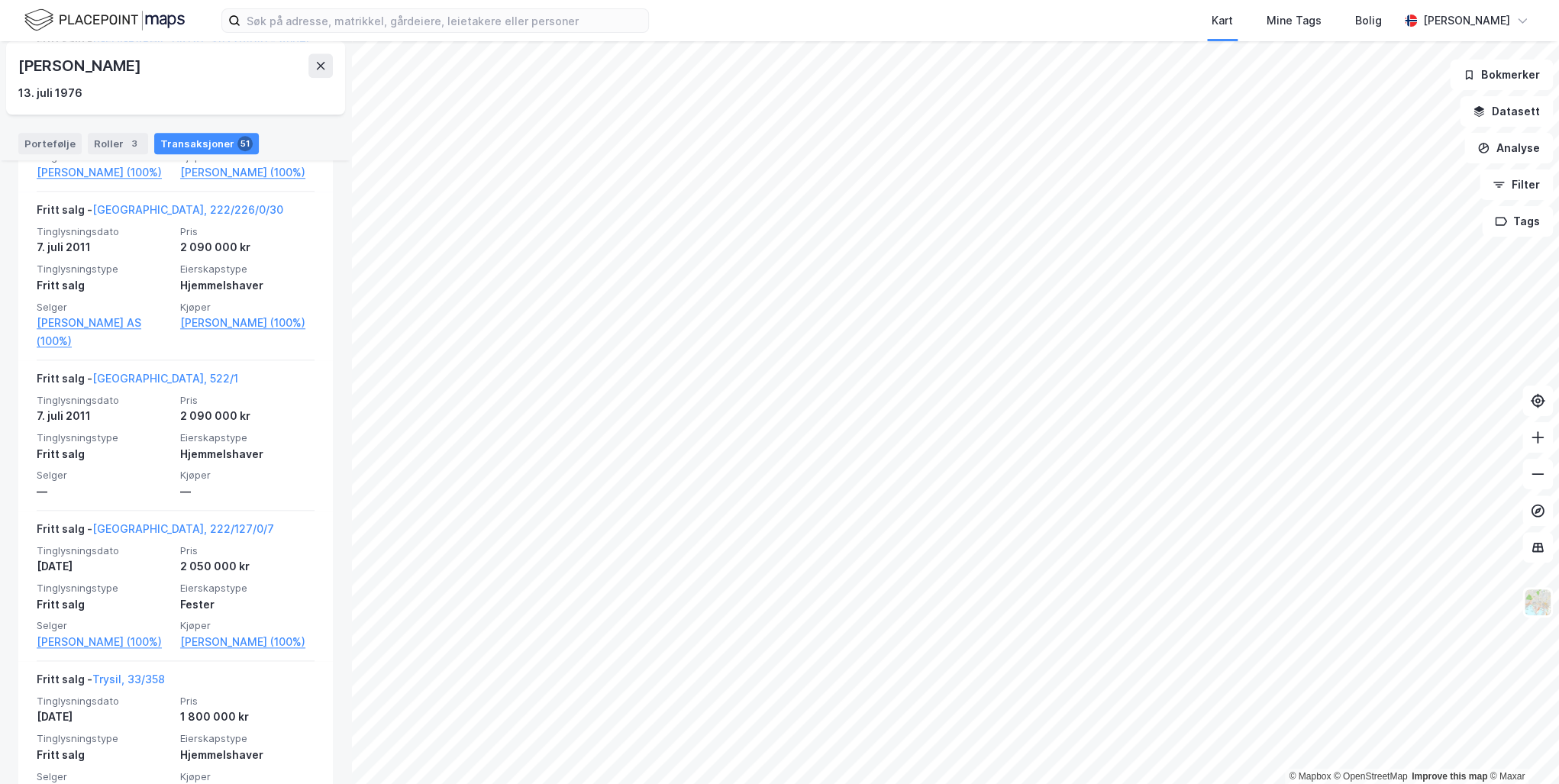
scroll to position [4948, 0]
